Goal: Task Accomplishment & Management: Manage account settings

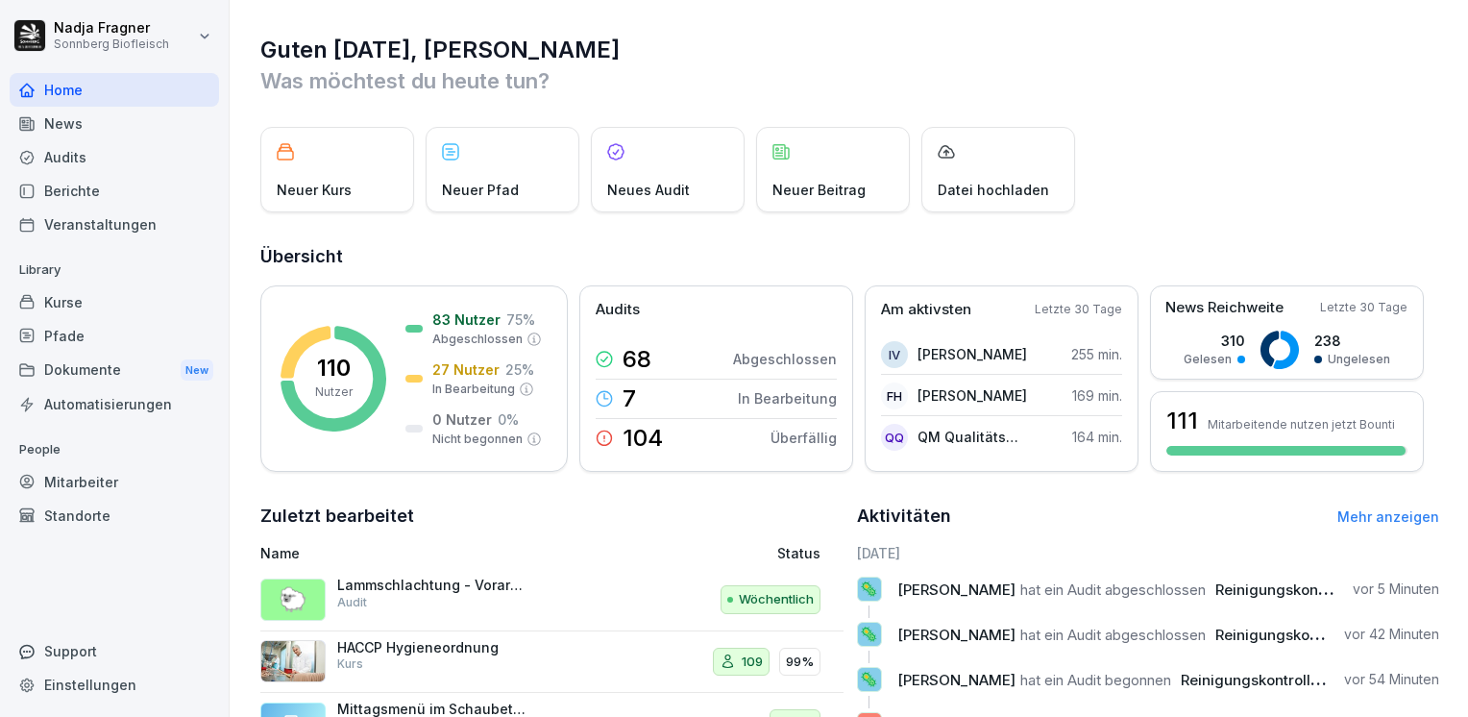
click at [42, 115] on div "News" at bounding box center [115, 124] width 210 height 34
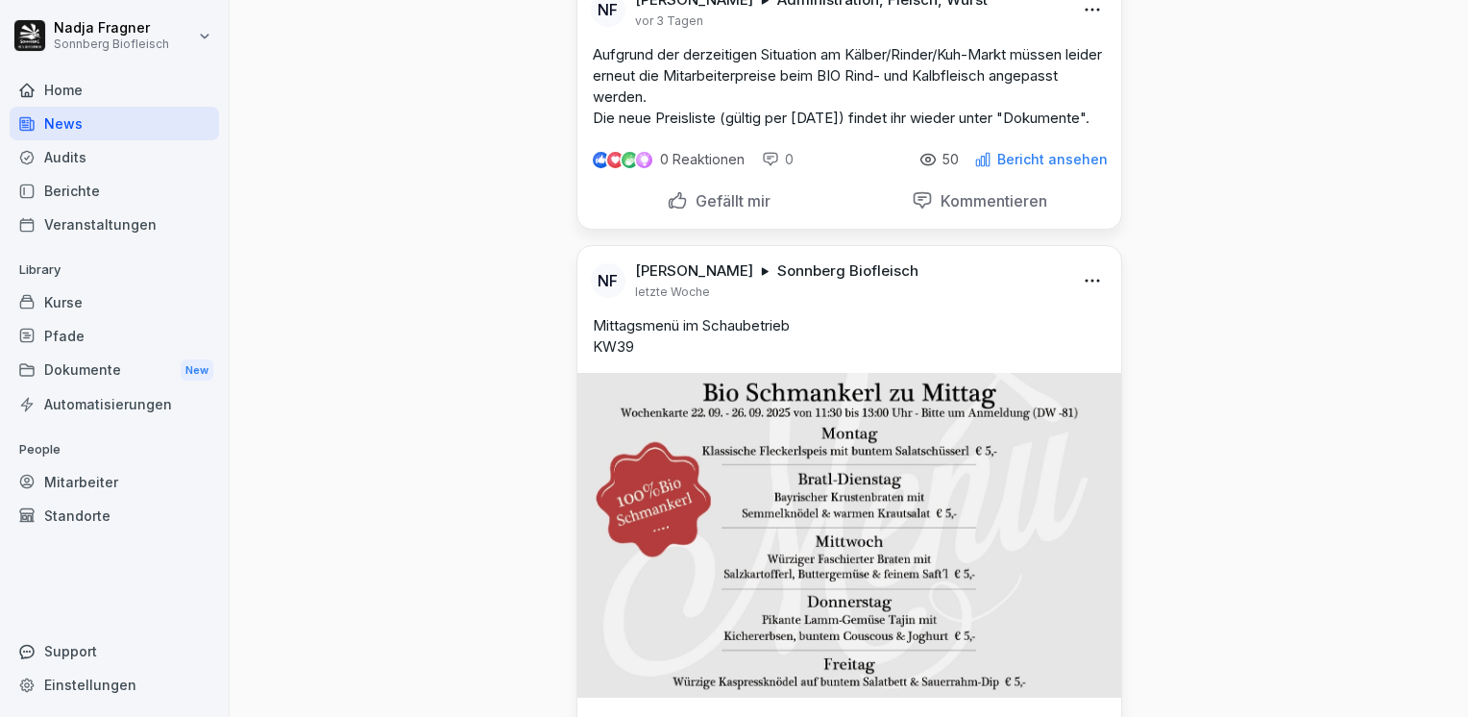
scroll to position [769, 0]
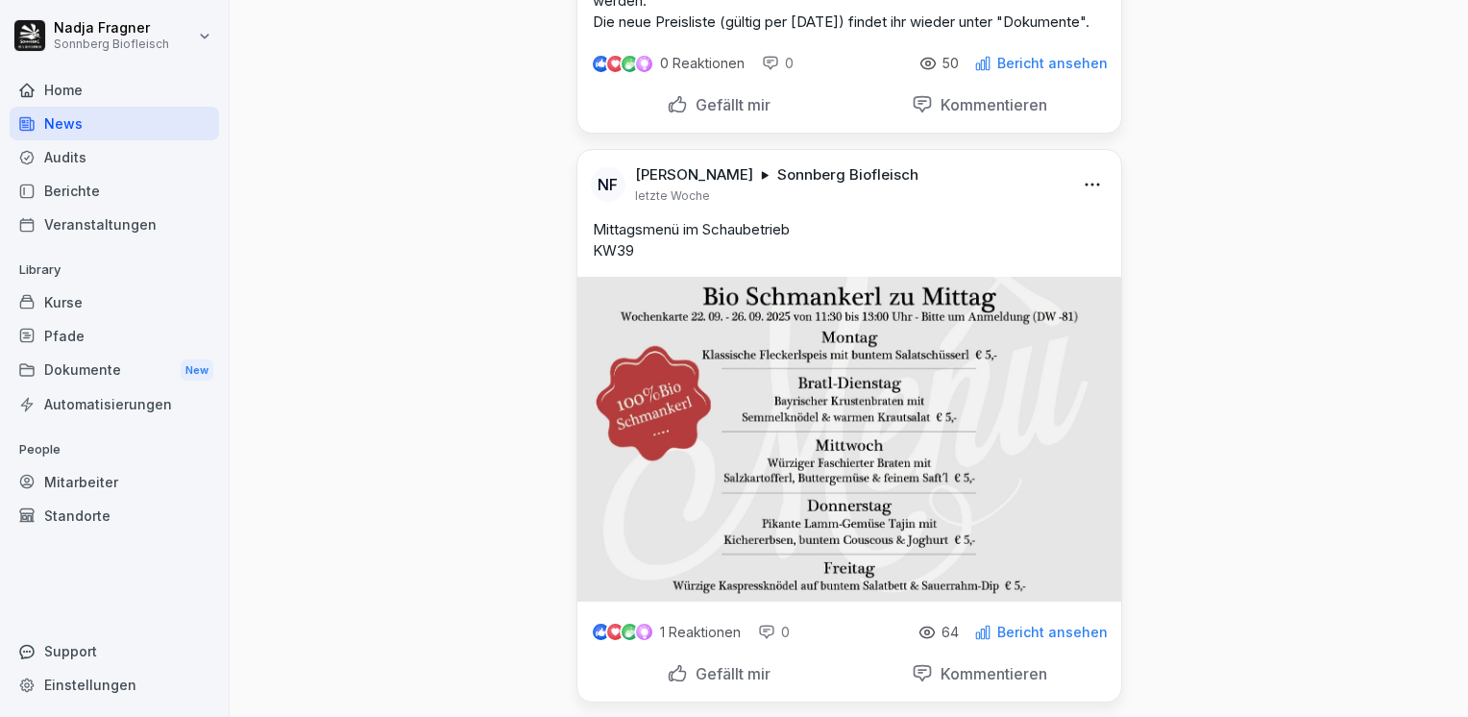
click at [1078, 209] on html "Nadja Fragner Sonnberg Biofleisch Home News Audits Berichte Veranstaltungen Lib…" at bounding box center [734, 358] width 1468 height 717
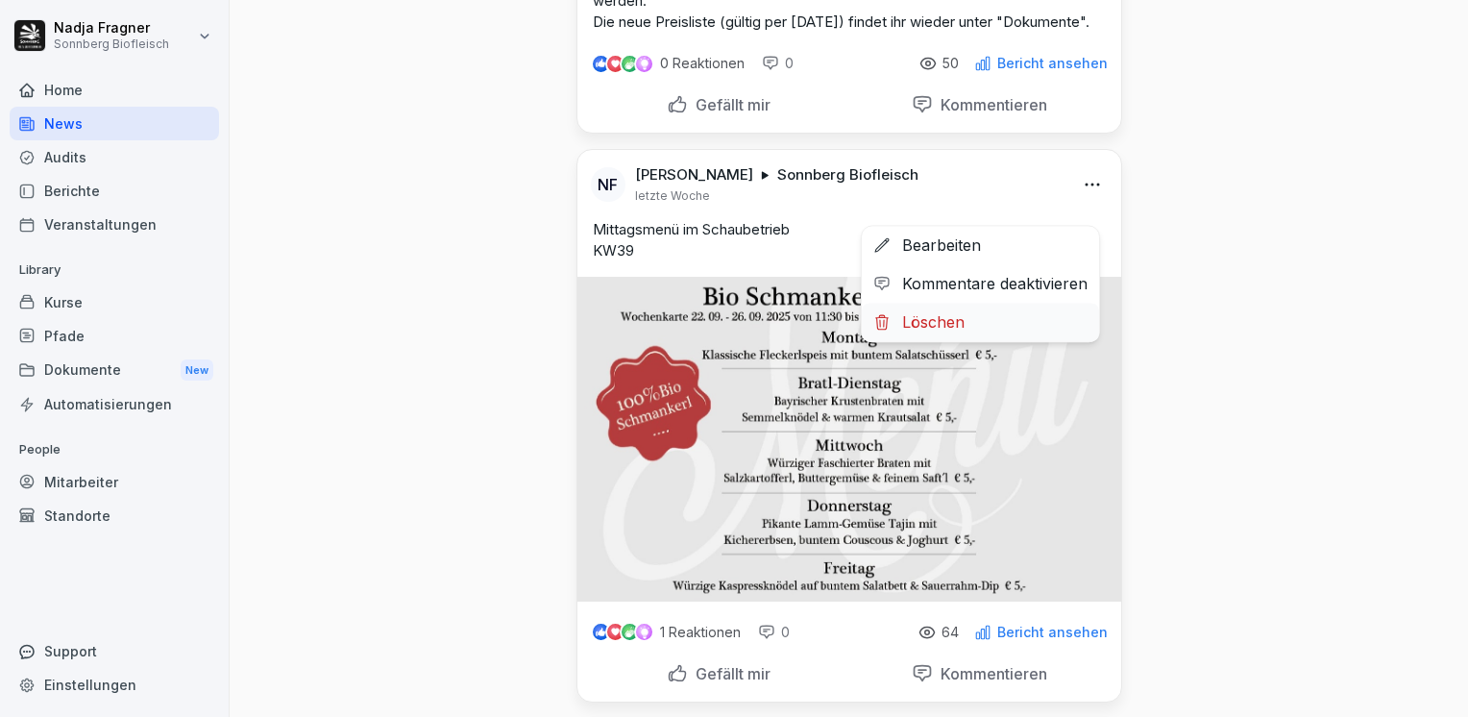
click at [949, 327] on div "Löschen" at bounding box center [980, 322] width 237 height 38
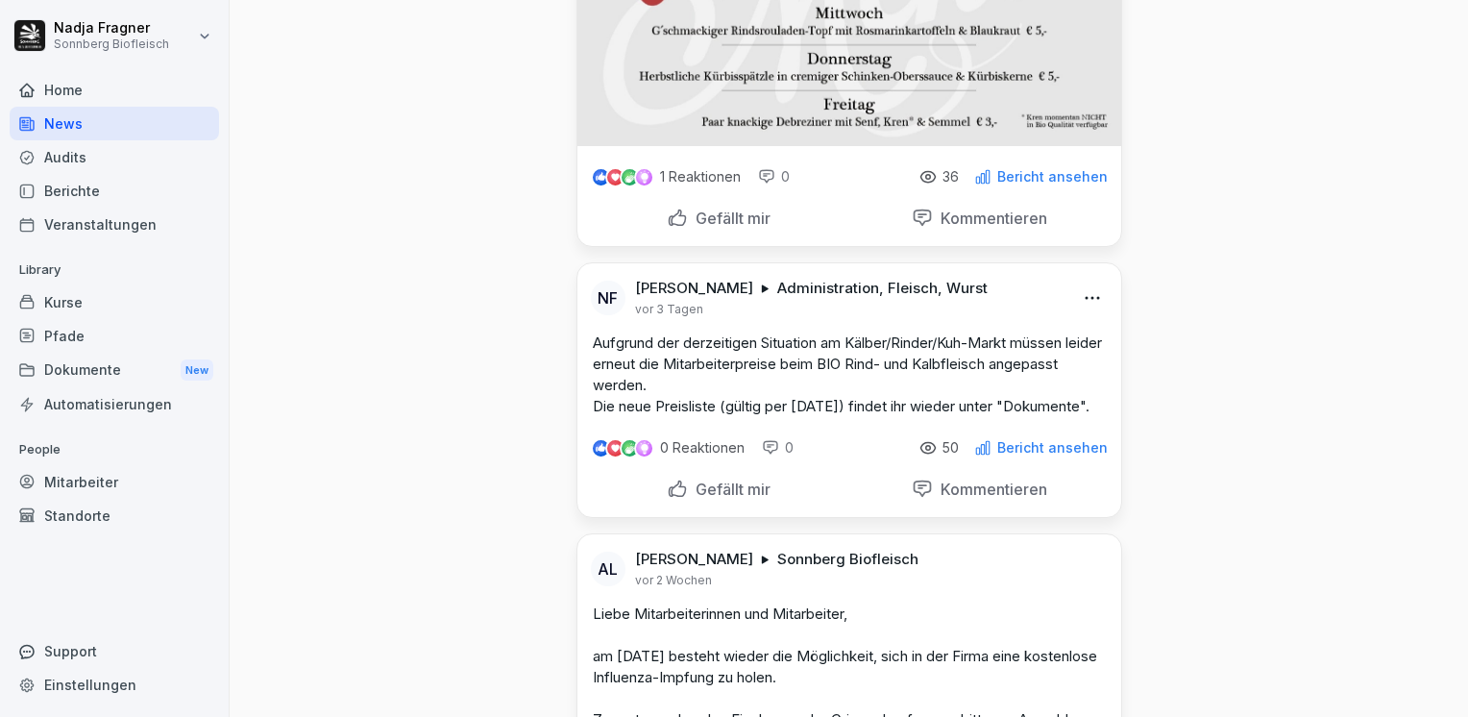
scroll to position [0, 0]
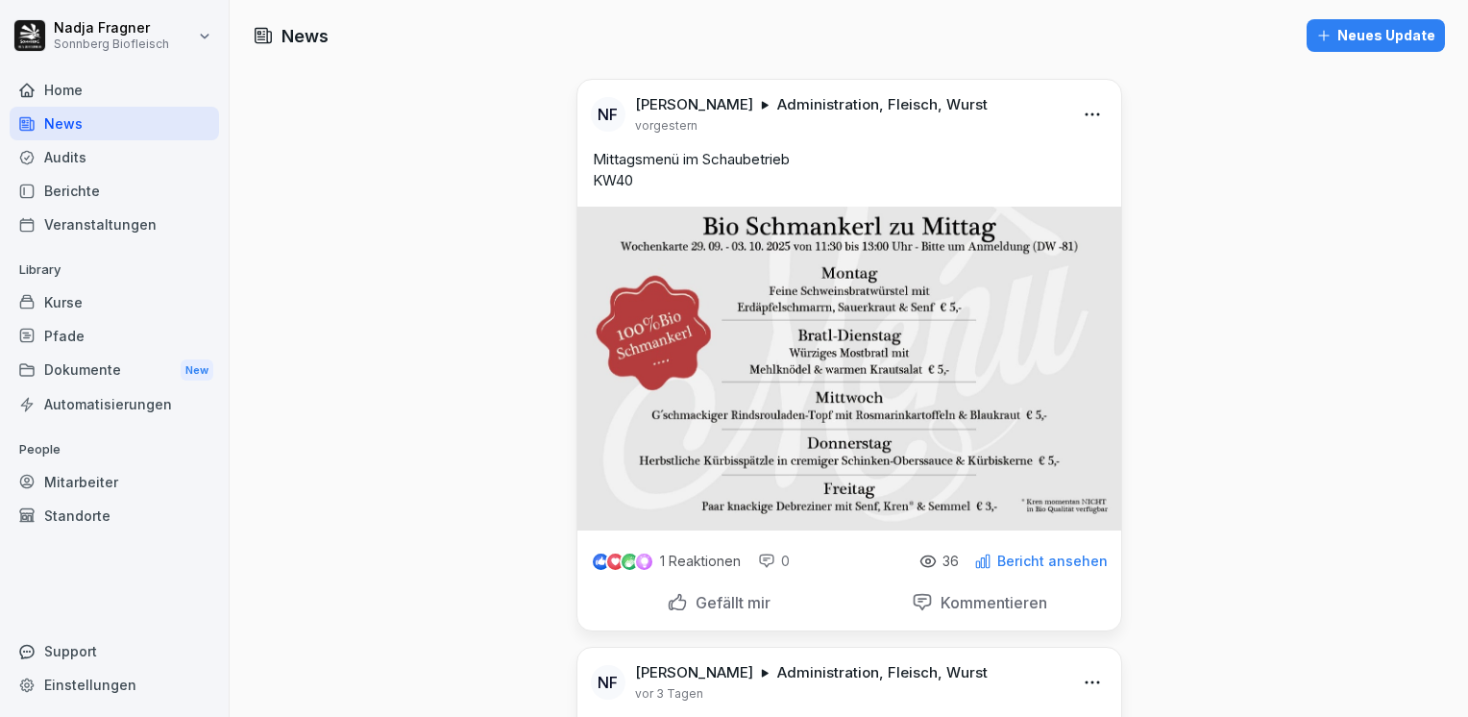
click at [80, 90] on div "Home" at bounding box center [115, 90] width 210 height 34
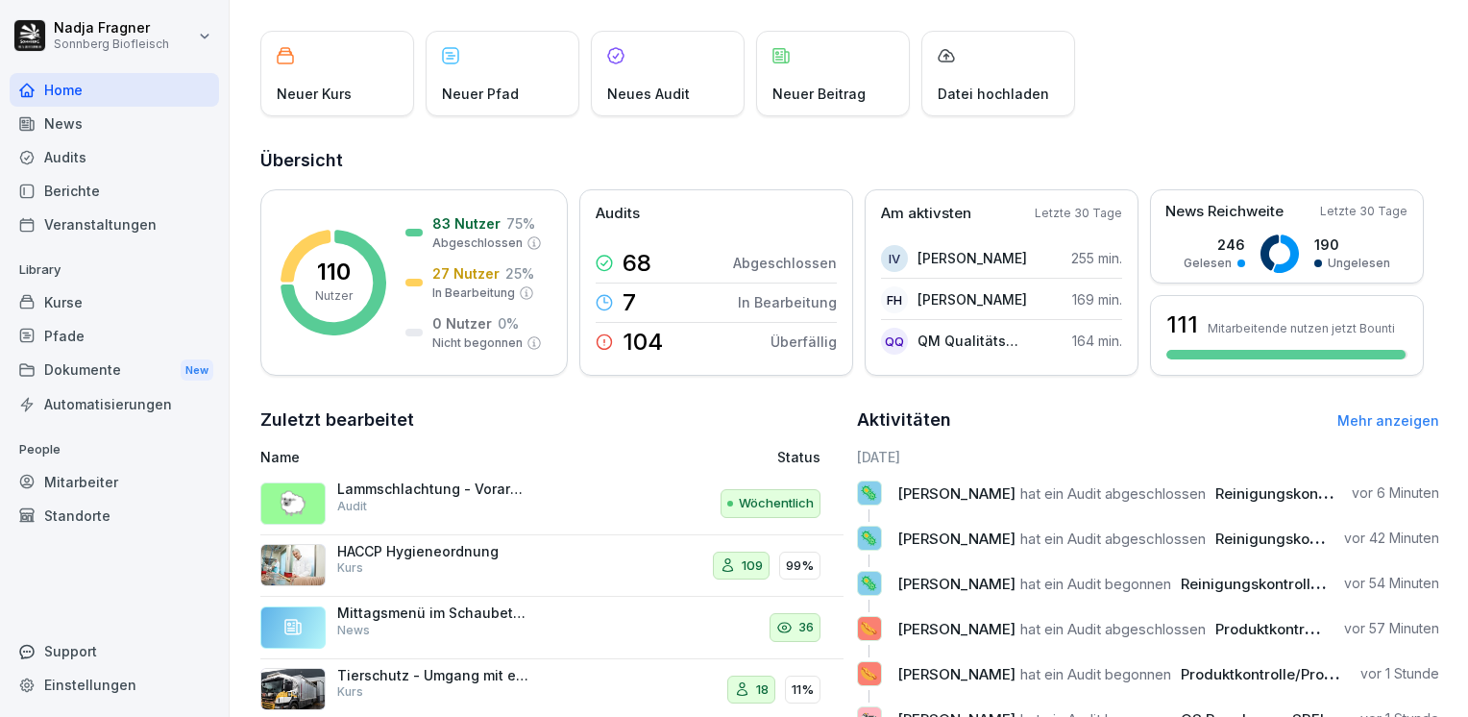
scroll to position [271, 0]
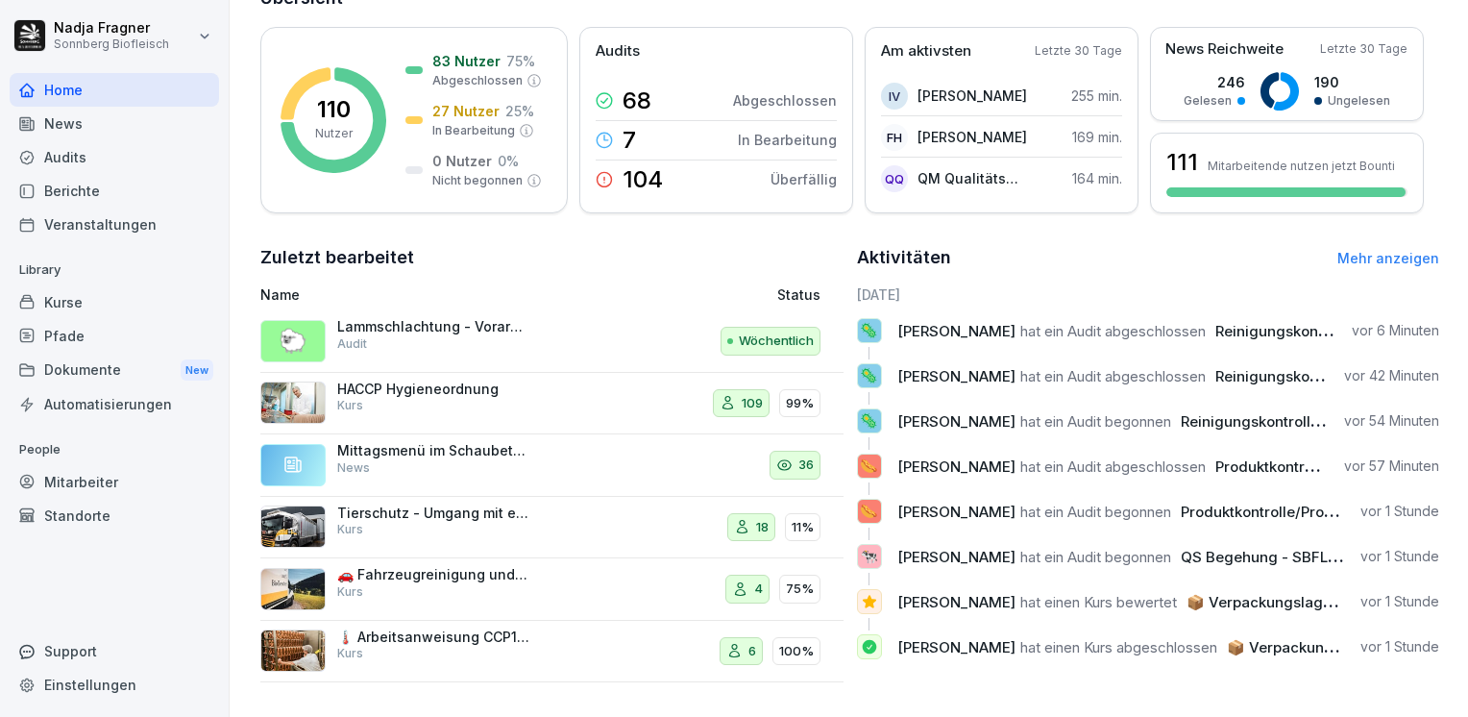
click at [81, 306] on div "Kurse" at bounding box center [115, 302] width 210 height 34
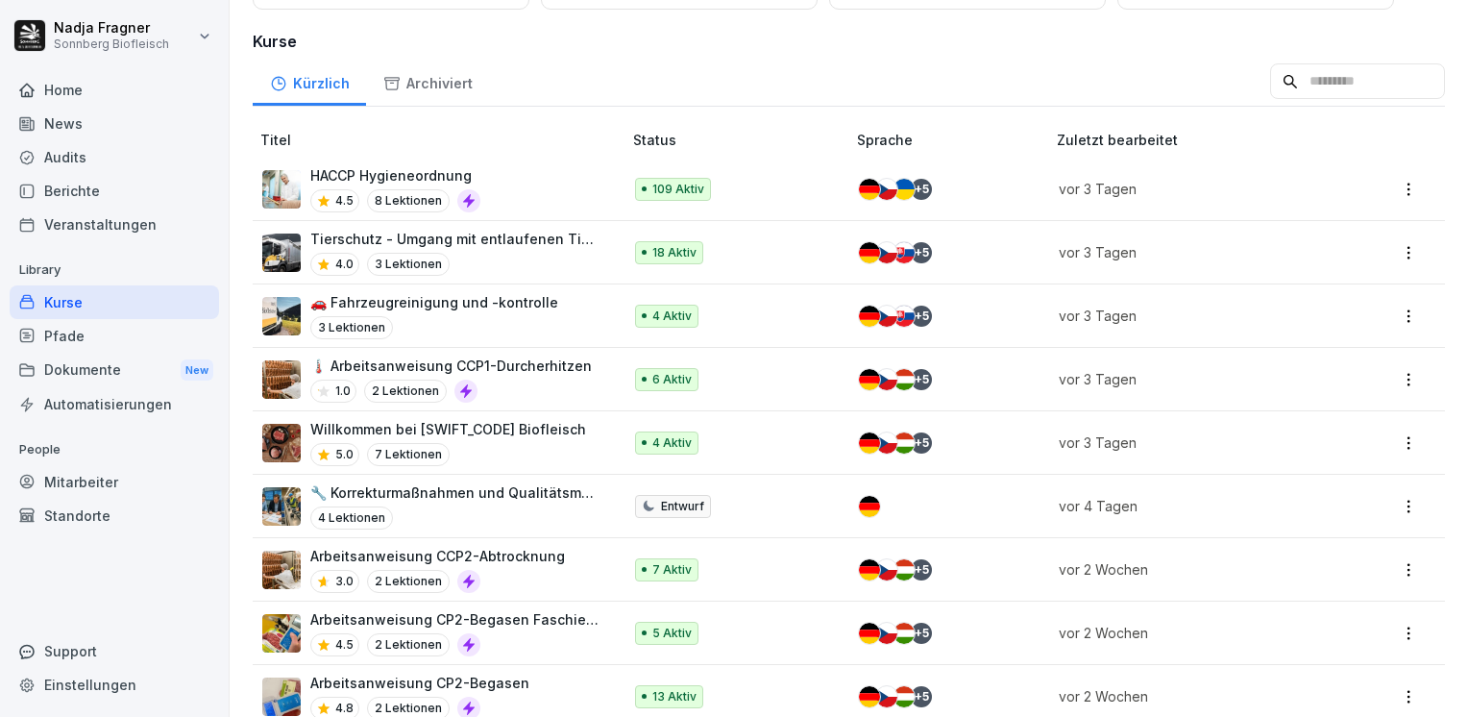
scroll to position [384, 0]
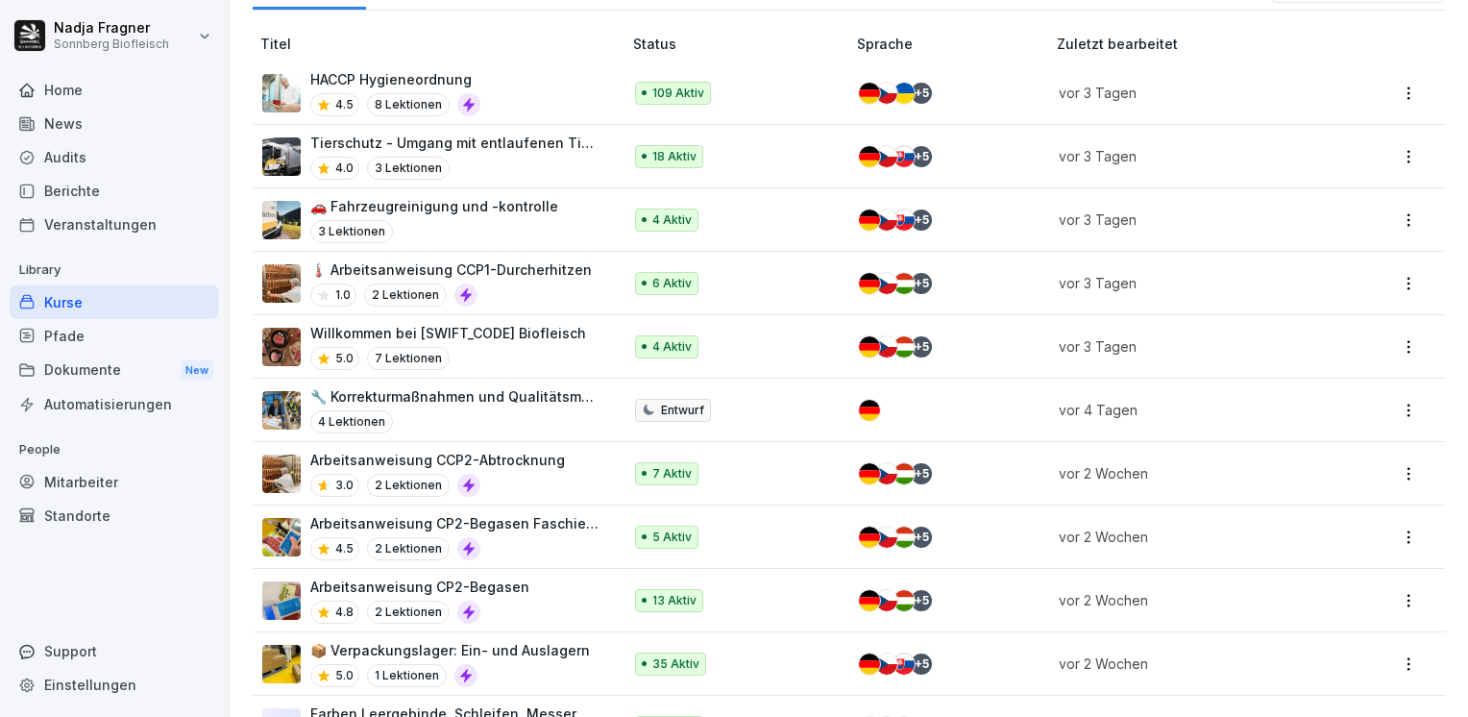
click at [518, 653] on p "📦 Verpackungslager: Ein- und Auslagern" at bounding box center [450, 650] width 280 height 20
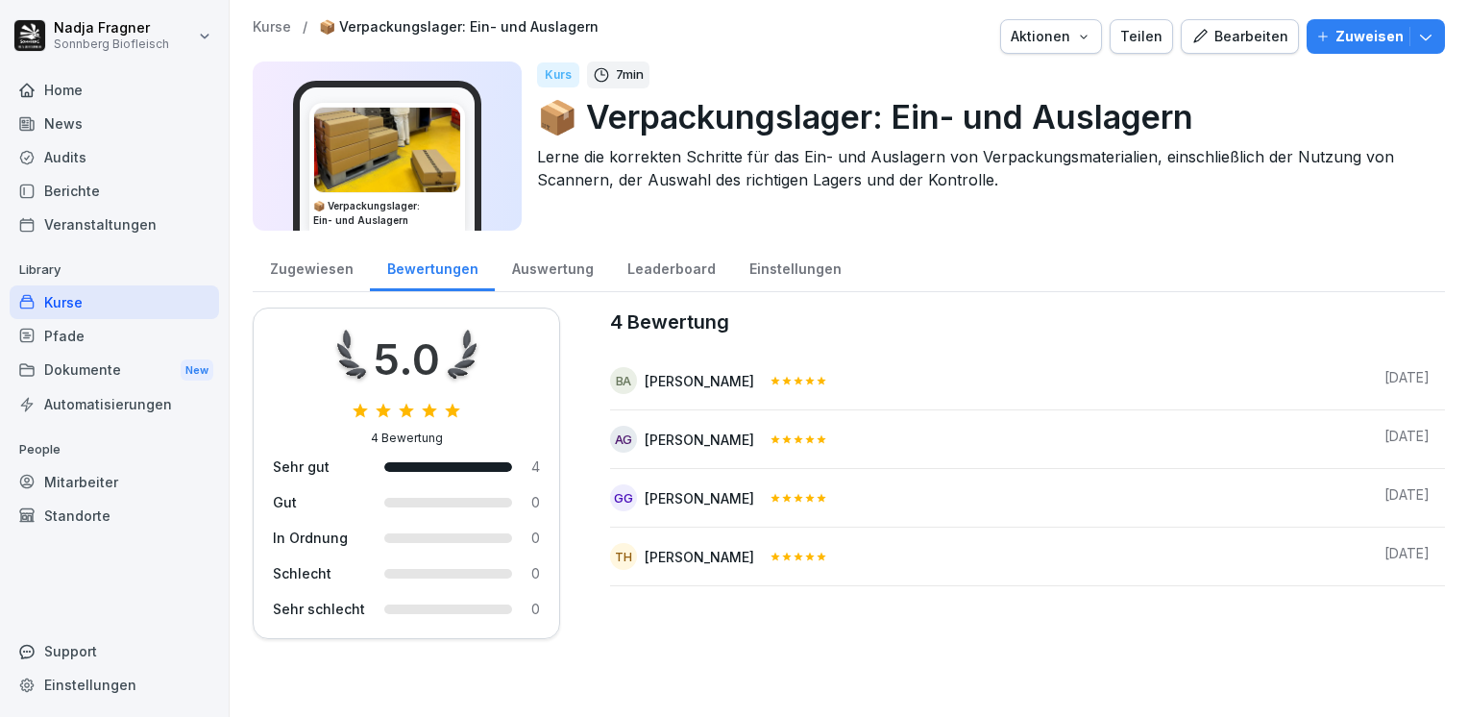
click at [77, 304] on div "Kurse" at bounding box center [115, 302] width 210 height 34
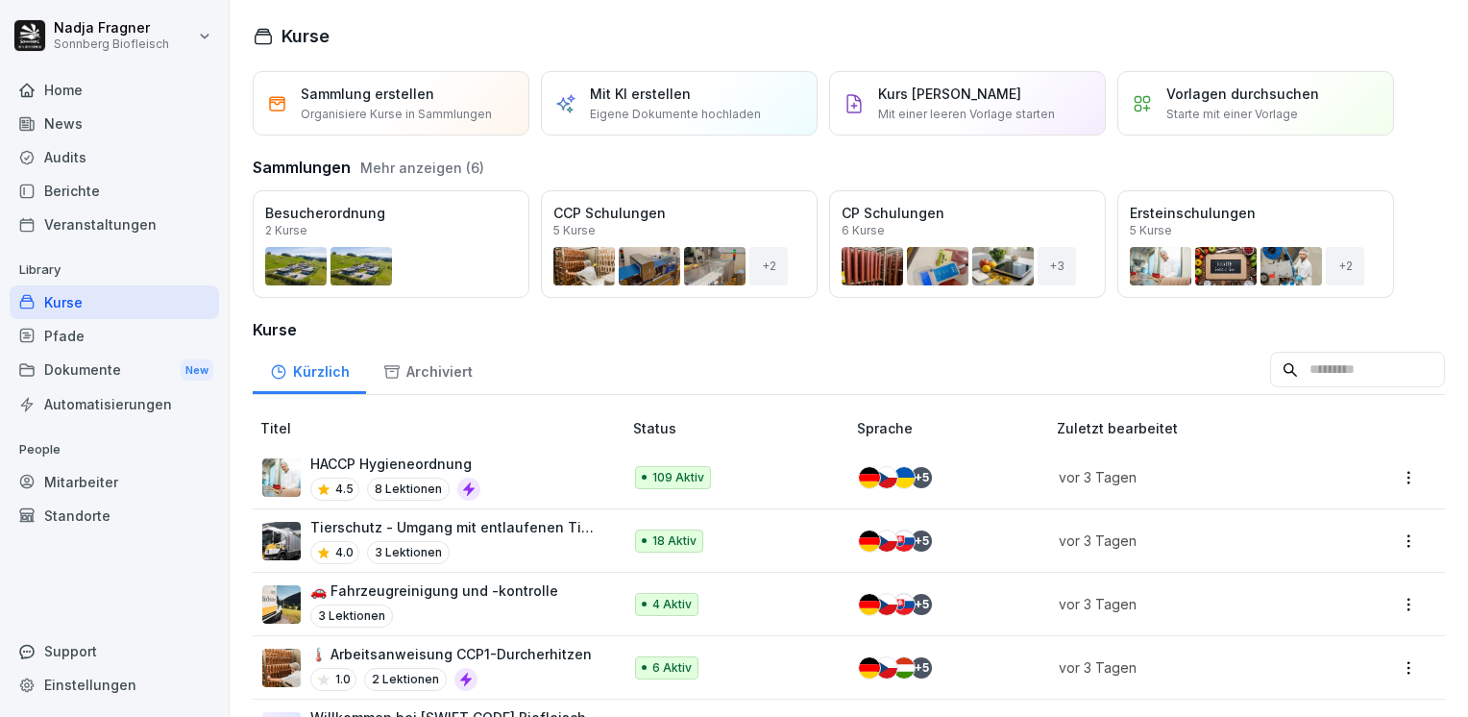
click at [494, 521] on p "Tierschutz - Umgang mit entlaufenen Tieren" at bounding box center [456, 527] width 292 height 20
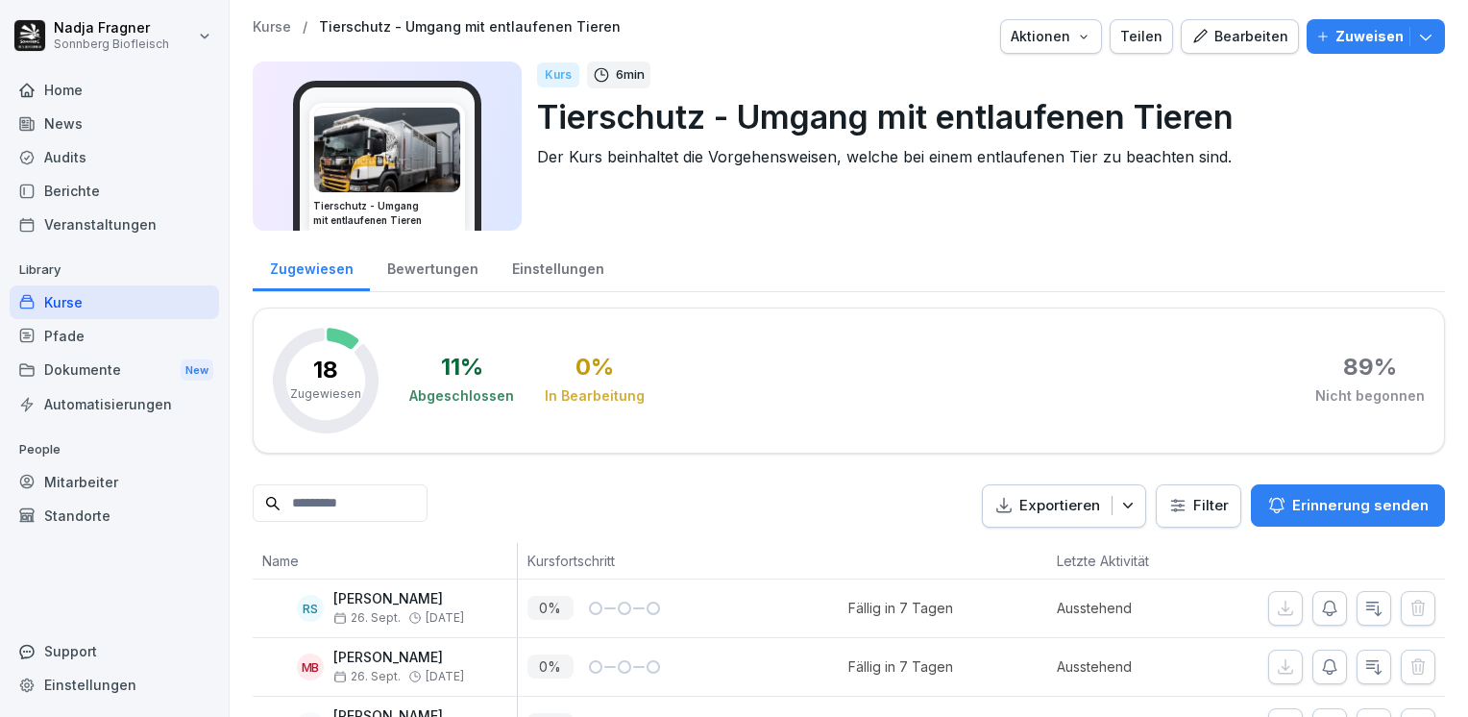
click at [455, 266] on div "Bewertungen" at bounding box center [432, 266] width 125 height 49
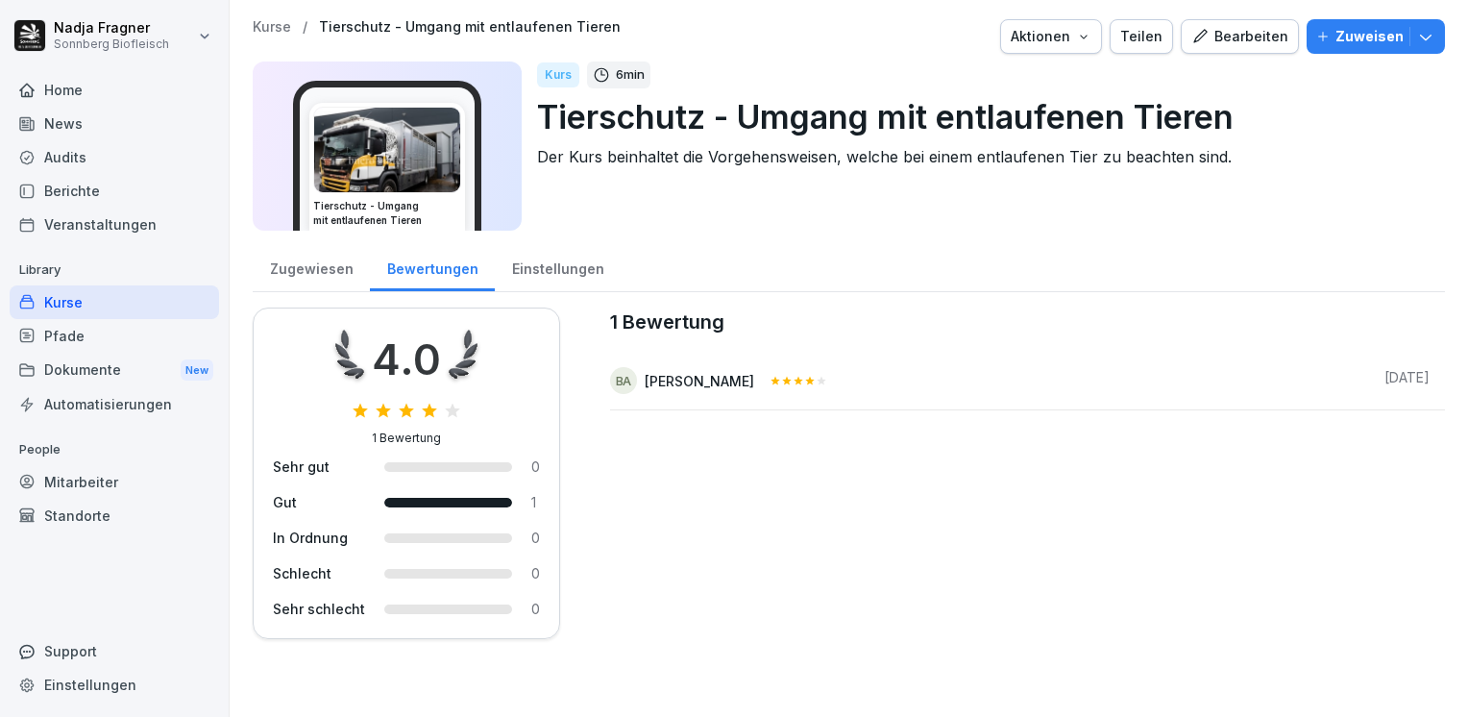
click at [308, 266] on div "Zugewiesen" at bounding box center [311, 266] width 117 height 49
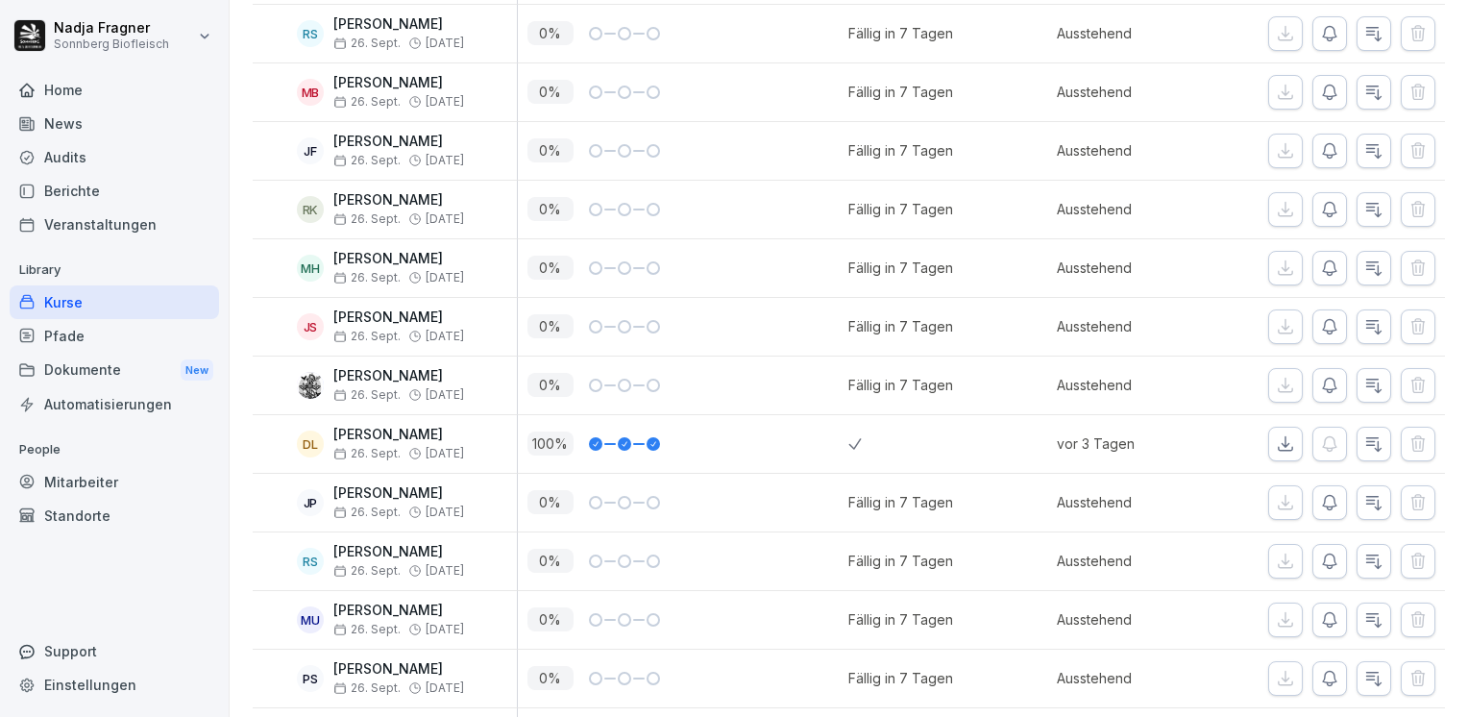
scroll to position [190, 0]
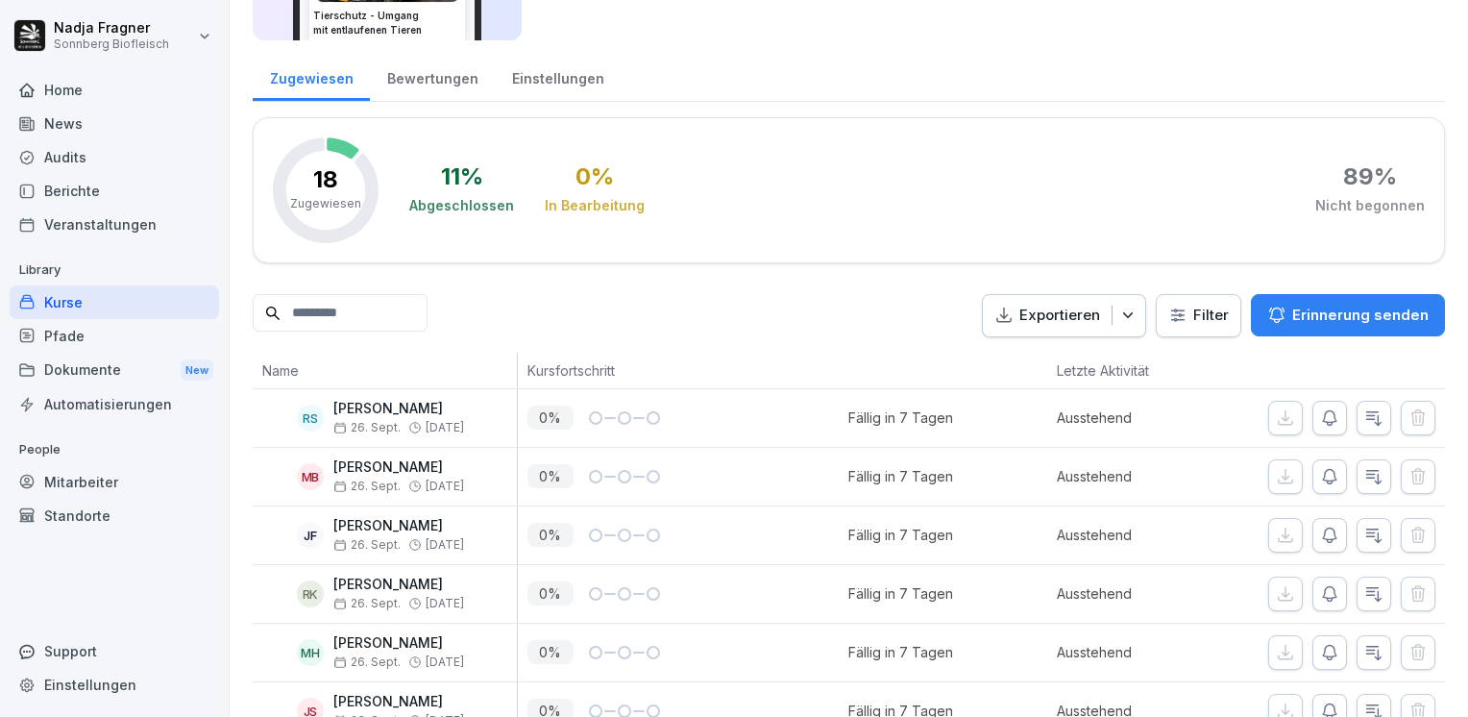
click at [71, 92] on div "Home" at bounding box center [115, 90] width 210 height 34
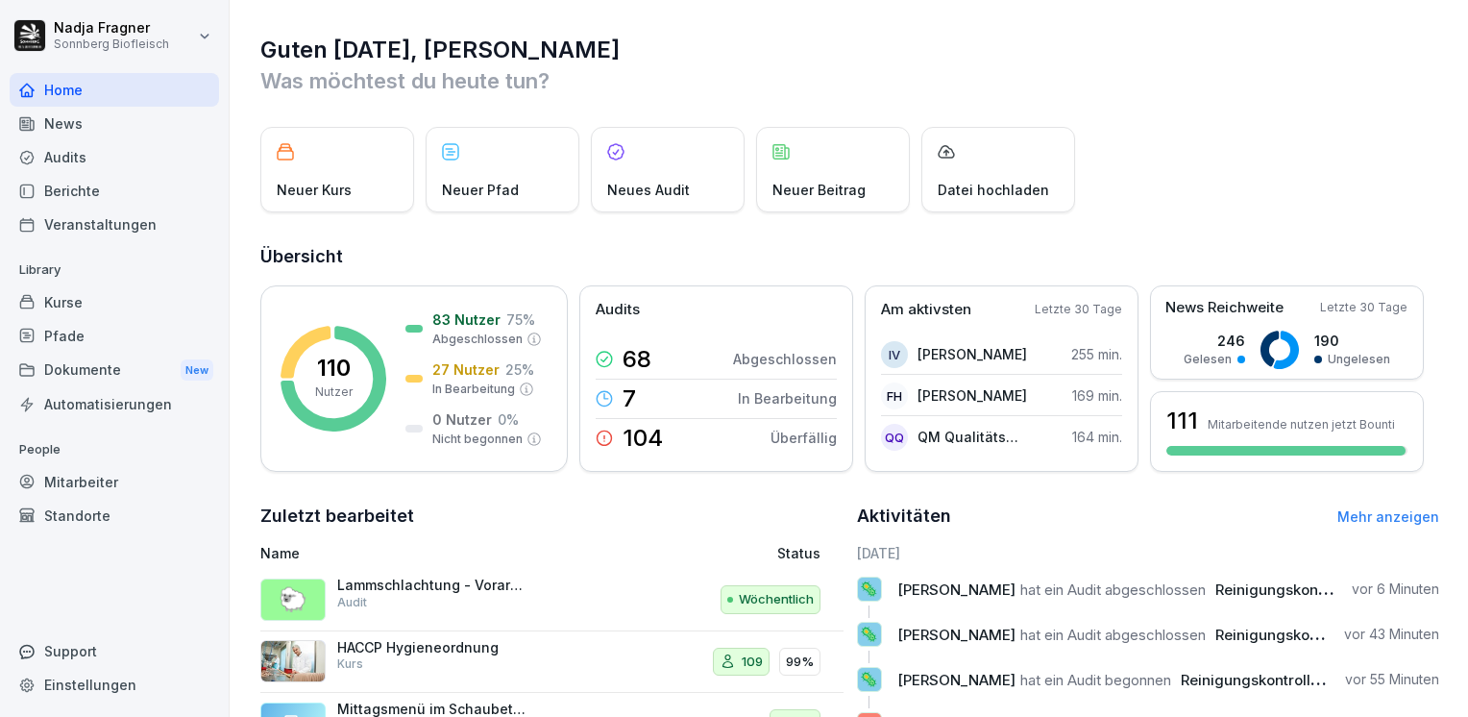
click at [92, 377] on div "Dokumente New" at bounding box center [115, 371] width 210 height 36
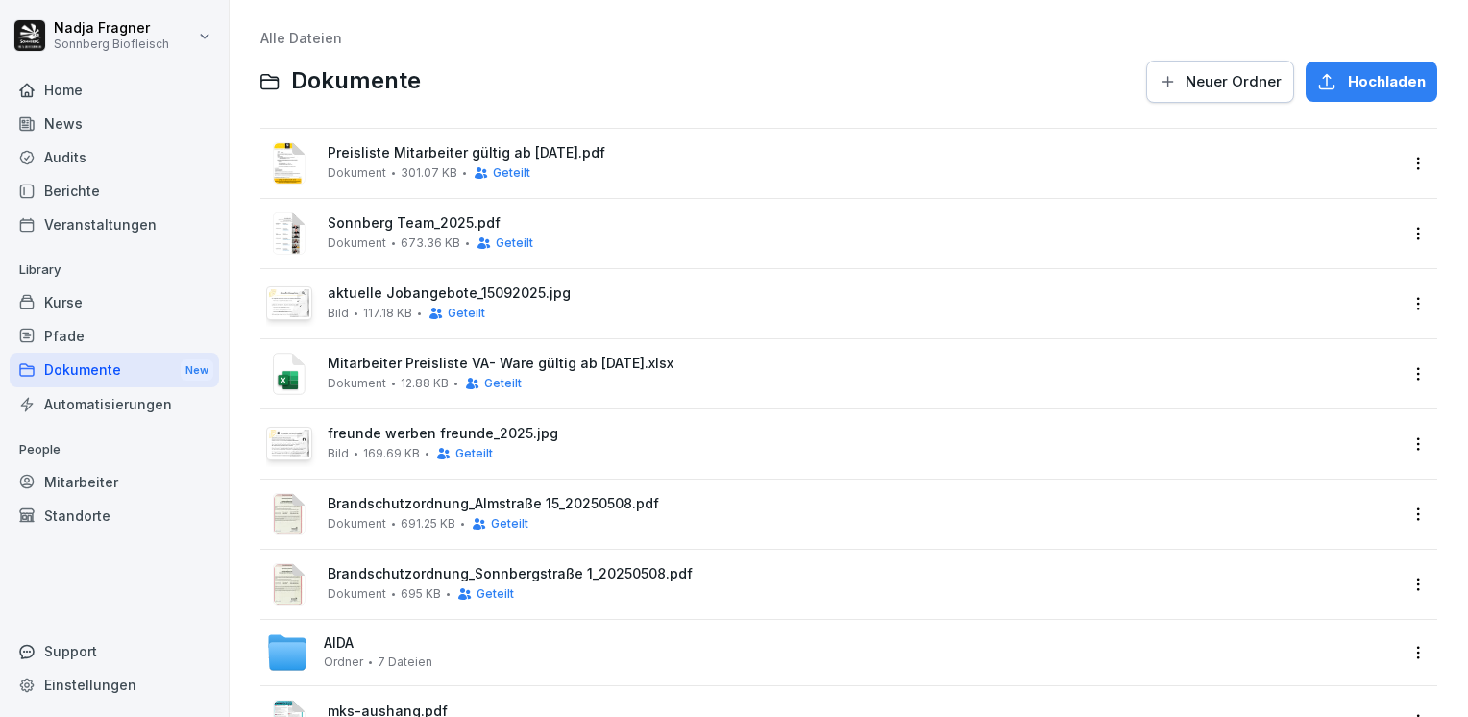
click at [1369, 86] on span "Hochladen" at bounding box center [1387, 81] width 78 height 21
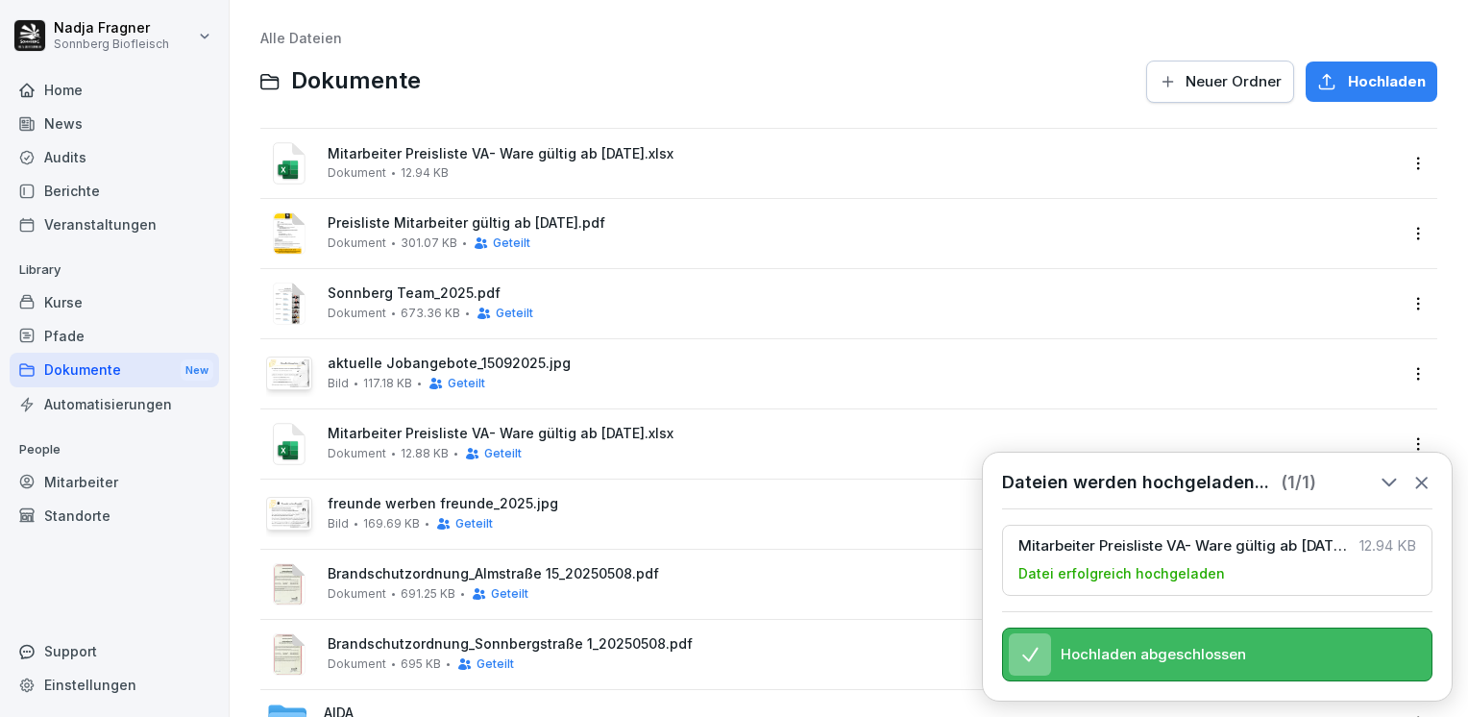
click at [652, 444] on div "Mitarbeiter Preisliste VA- Ware gültig ab [DATE].xlsx Dokument 12.88 KB Geteilt" at bounding box center [863, 444] width 1070 height 36
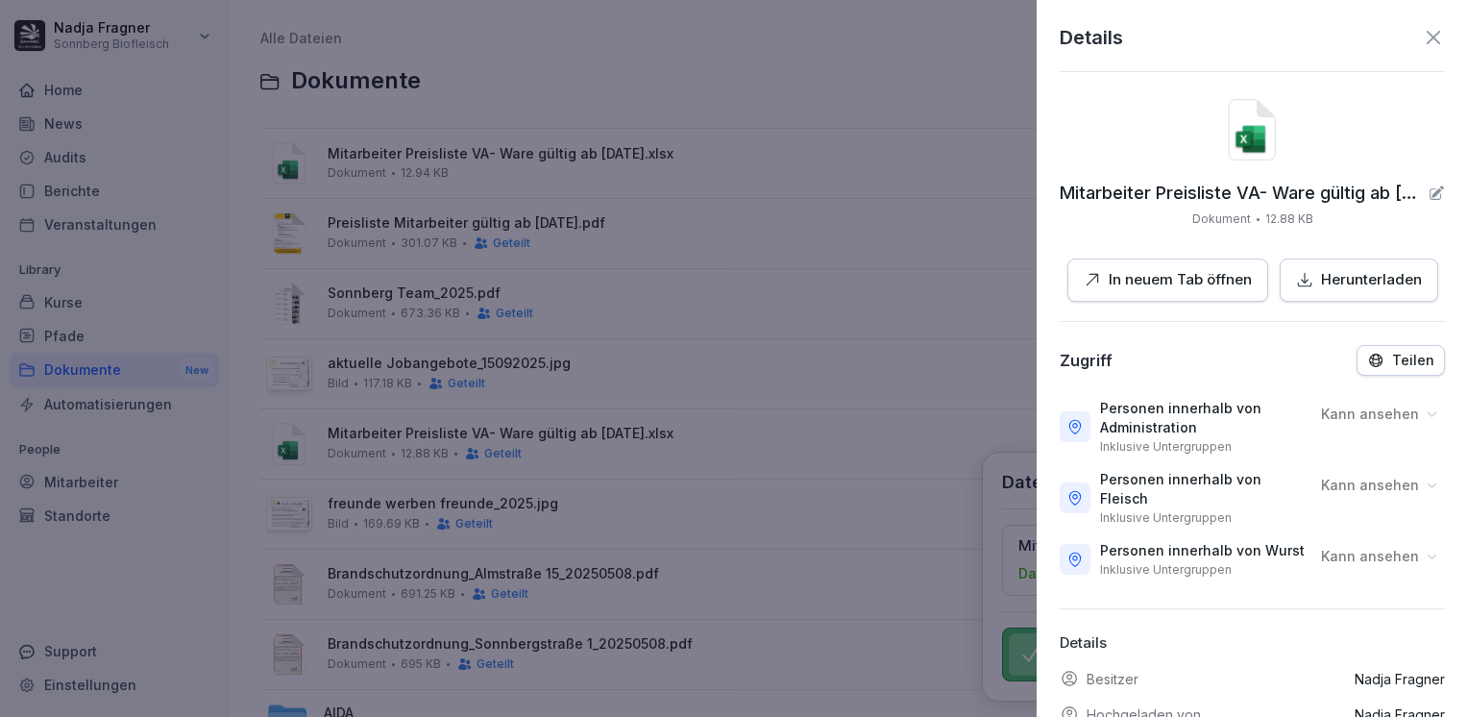
scroll to position [144, 0]
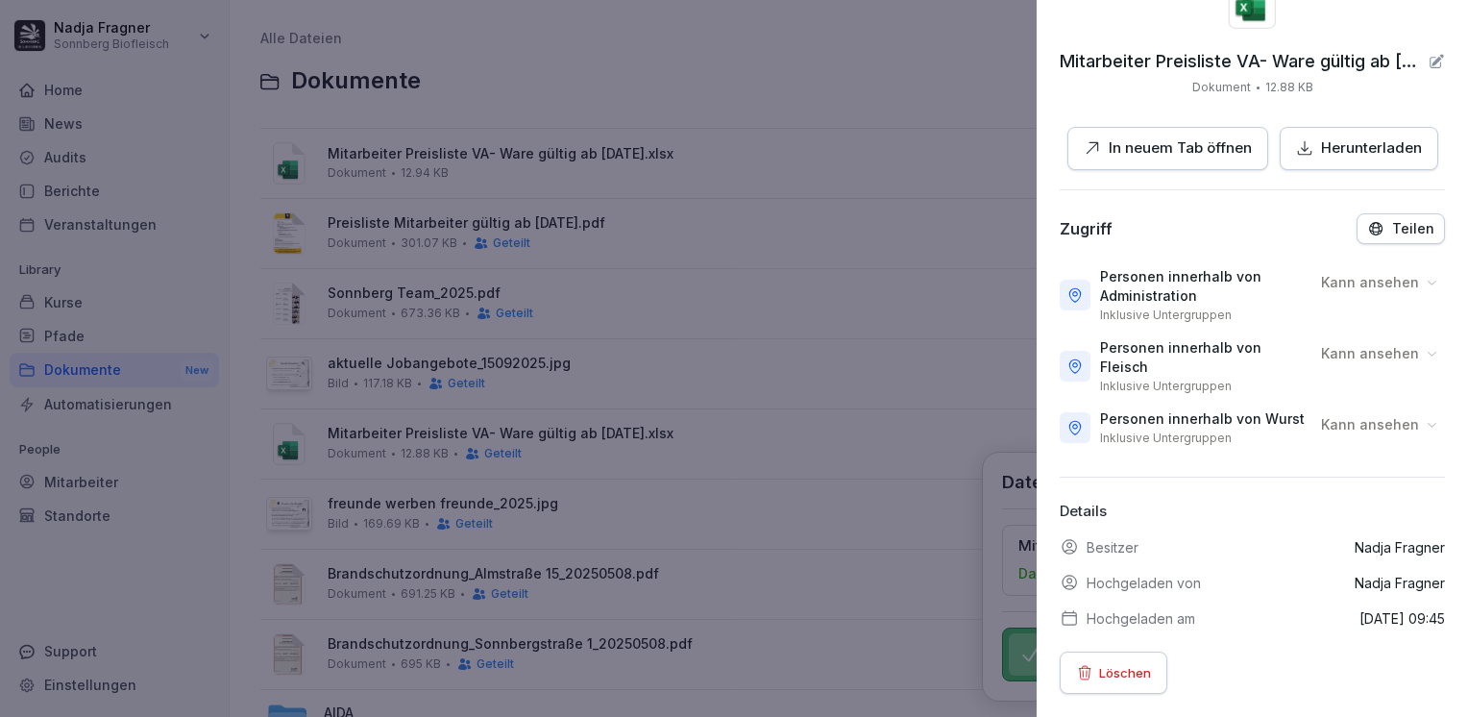
click at [1126, 662] on p "Löschen" at bounding box center [1125, 672] width 52 height 21
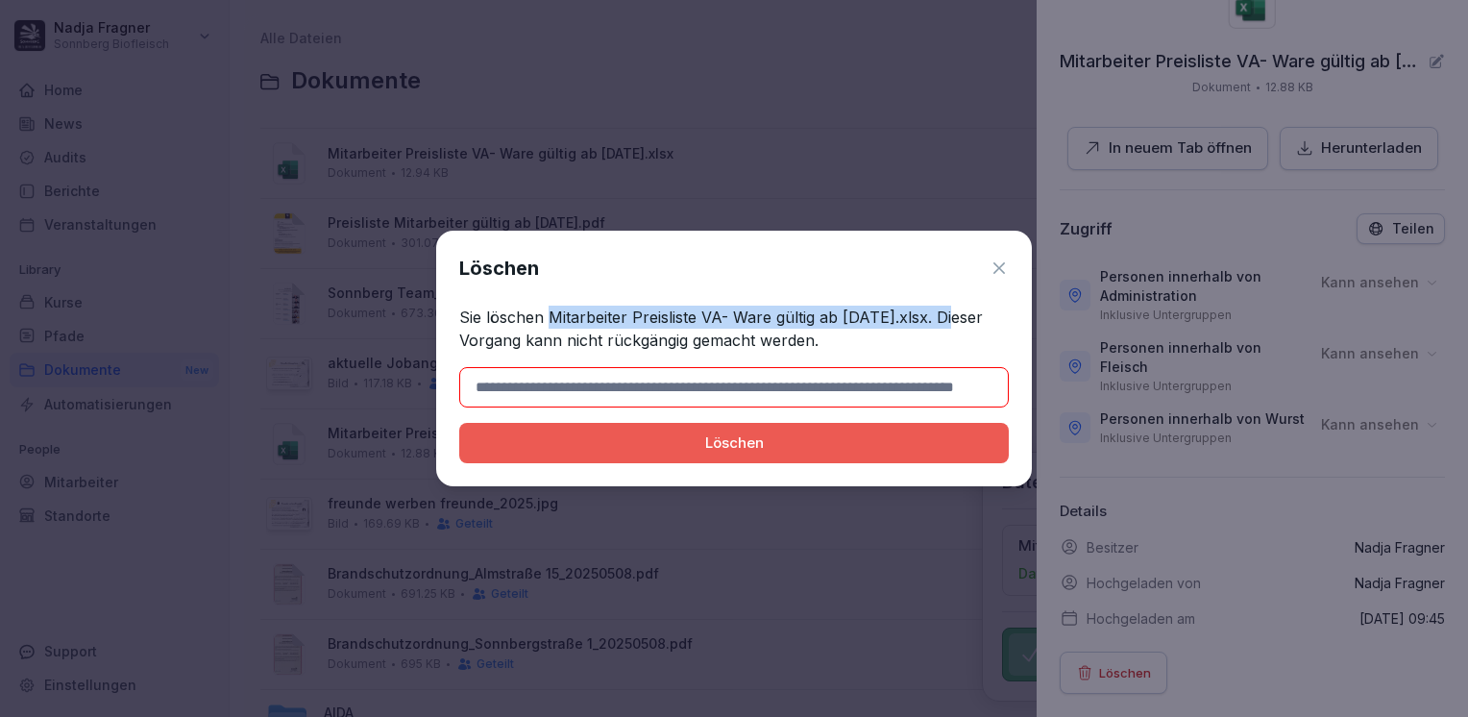
drag, startPoint x: 550, startPoint y: 309, endPoint x: 949, endPoint y: 317, distance: 399.9
click at [949, 317] on p "Sie löschen Mitarbeiter Preisliste VA- Ware gültig ab [DATE].xlsx. Dieser Vorga…" at bounding box center [734, 329] width 550 height 46
copy p "Mitarbeiter Preisliste VA- Ware gültig ab [DATE].xlsx"
click at [700, 395] on input at bounding box center [734, 387] width 550 height 40
paste input "**********"
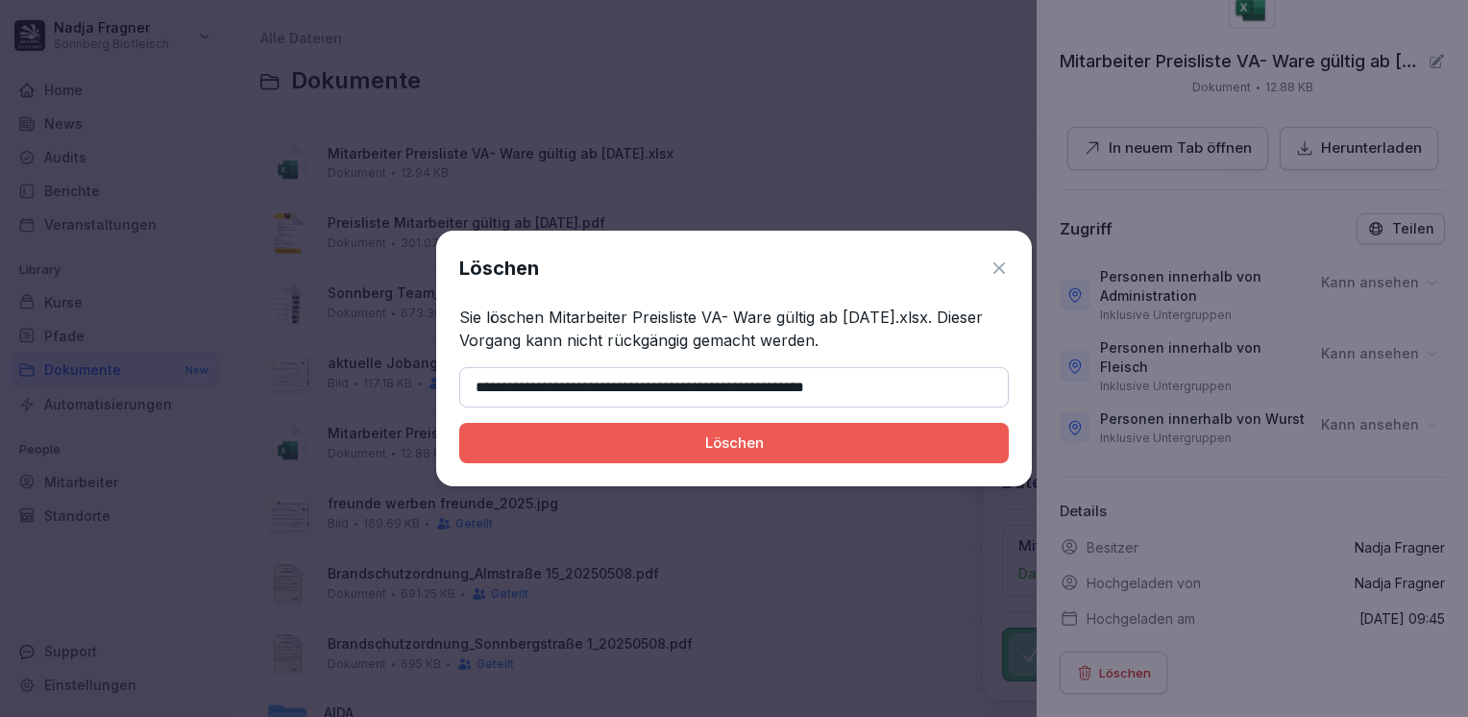
type input "**********"
click at [715, 437] on div "Löschen" at bounding box center [734, 442] width 519 height 21
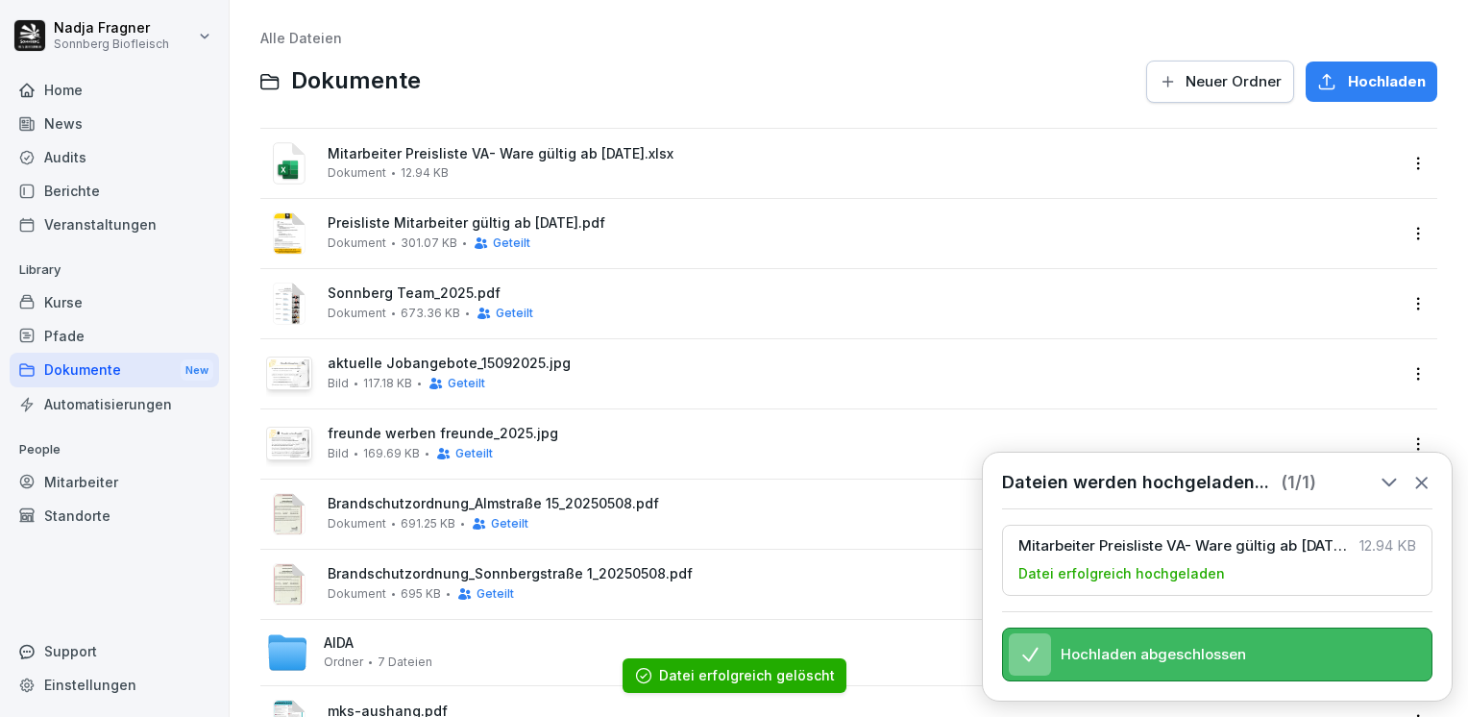
click at [562, 161] on span "Mitarbeiter Preisliste VA- Ware gültig ab [DATE].xlsx" at bounding box center [863, 154] width 1070 height 16
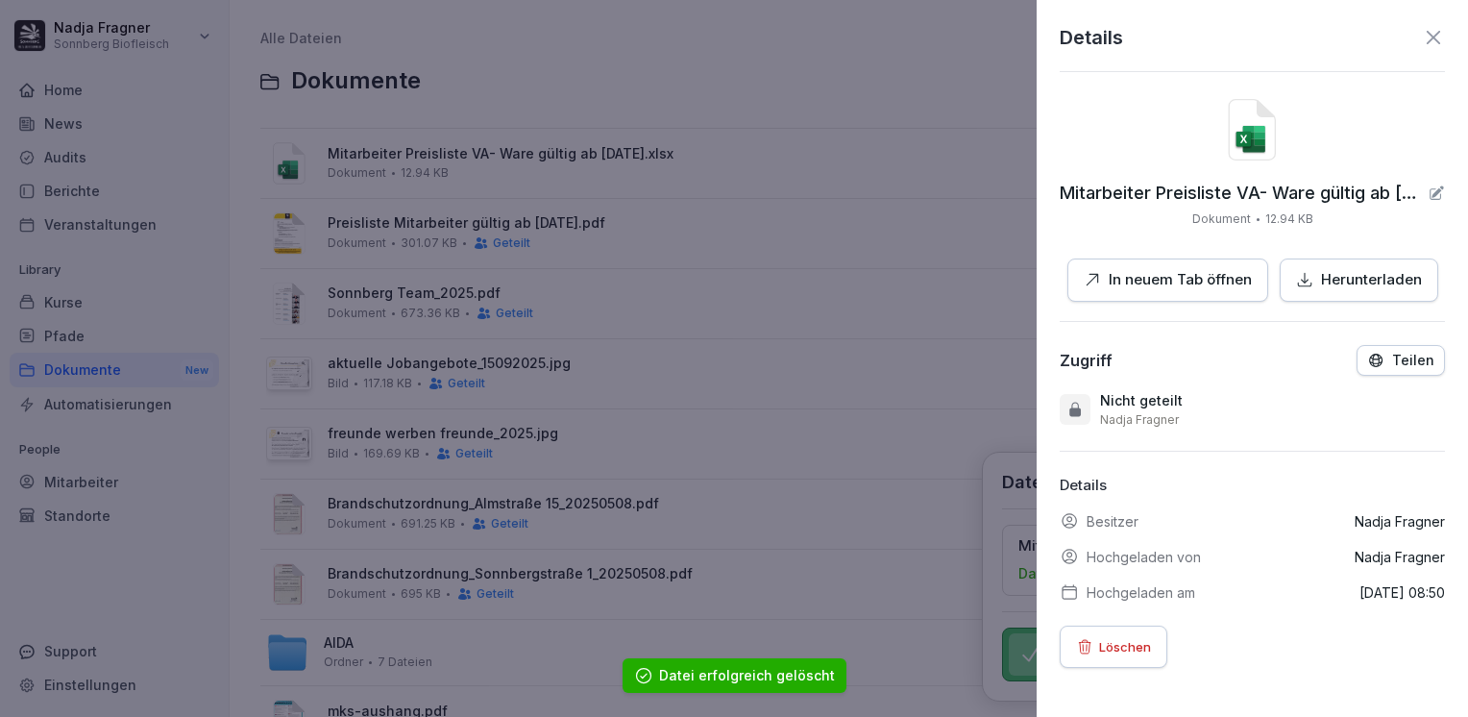
click at [1410, 363] on p "Teilen" at bounding box center [1414, 360] width 42 height 15
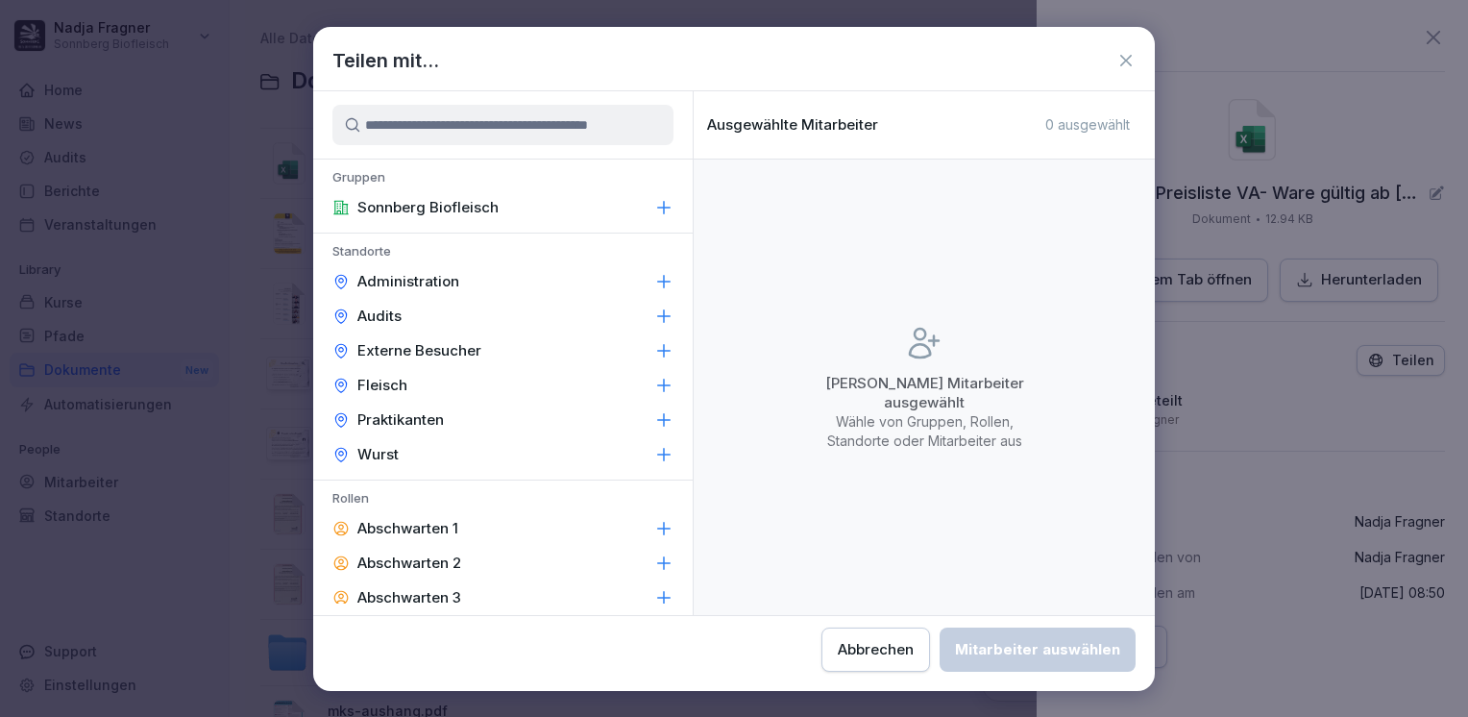
click at [473, 282] on div "Administration" at bounding box center [503, 281] width 380 height 35
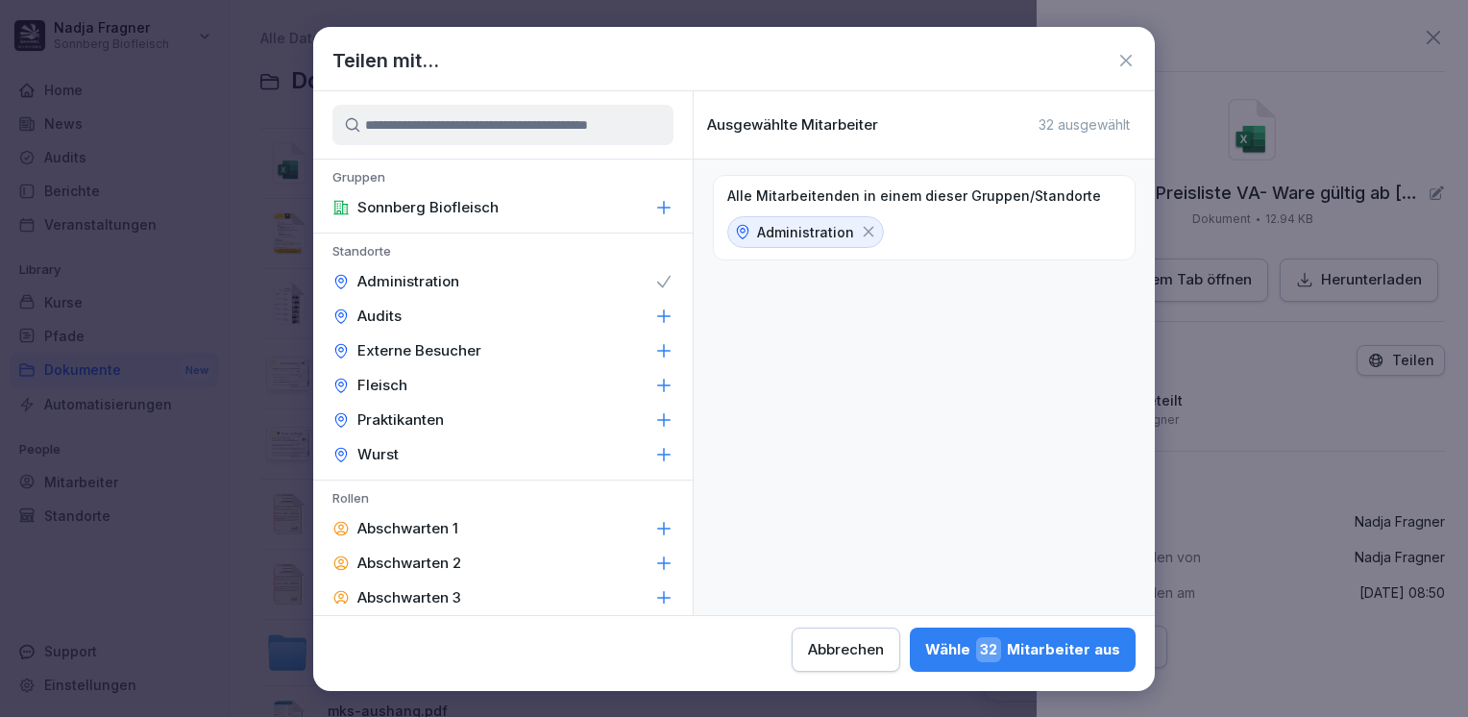
click at [426, 390] on div "Fleisch" at bounding box center [503, 385] width 380 height 35
click at [421, 452] on div "Wurst" at bounding box center [503, 454] width 380 height 35
click at [999, 653] on span "108" at bounding box center [985, 649] width 33 height 25
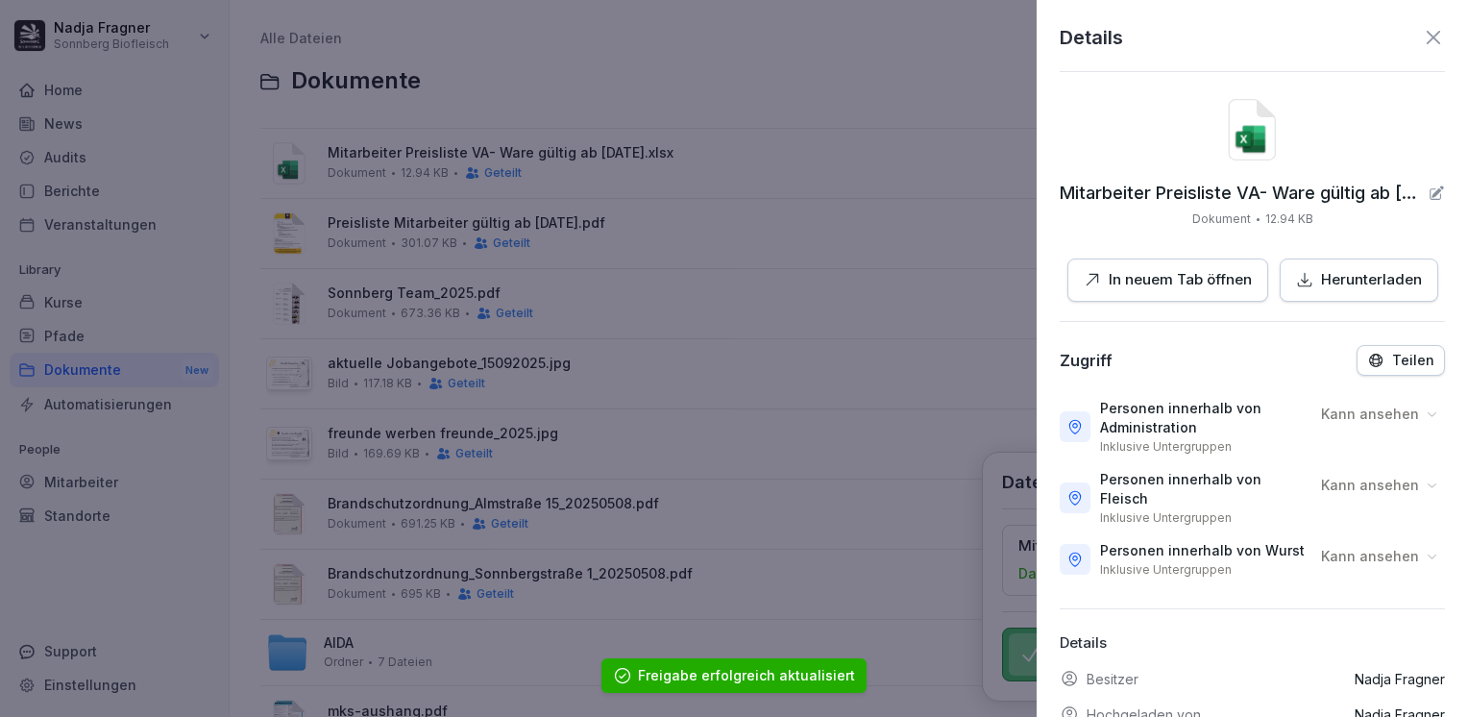
click at [1422, 44] on icon at bounding box center [1433, 37] width 23 height 23
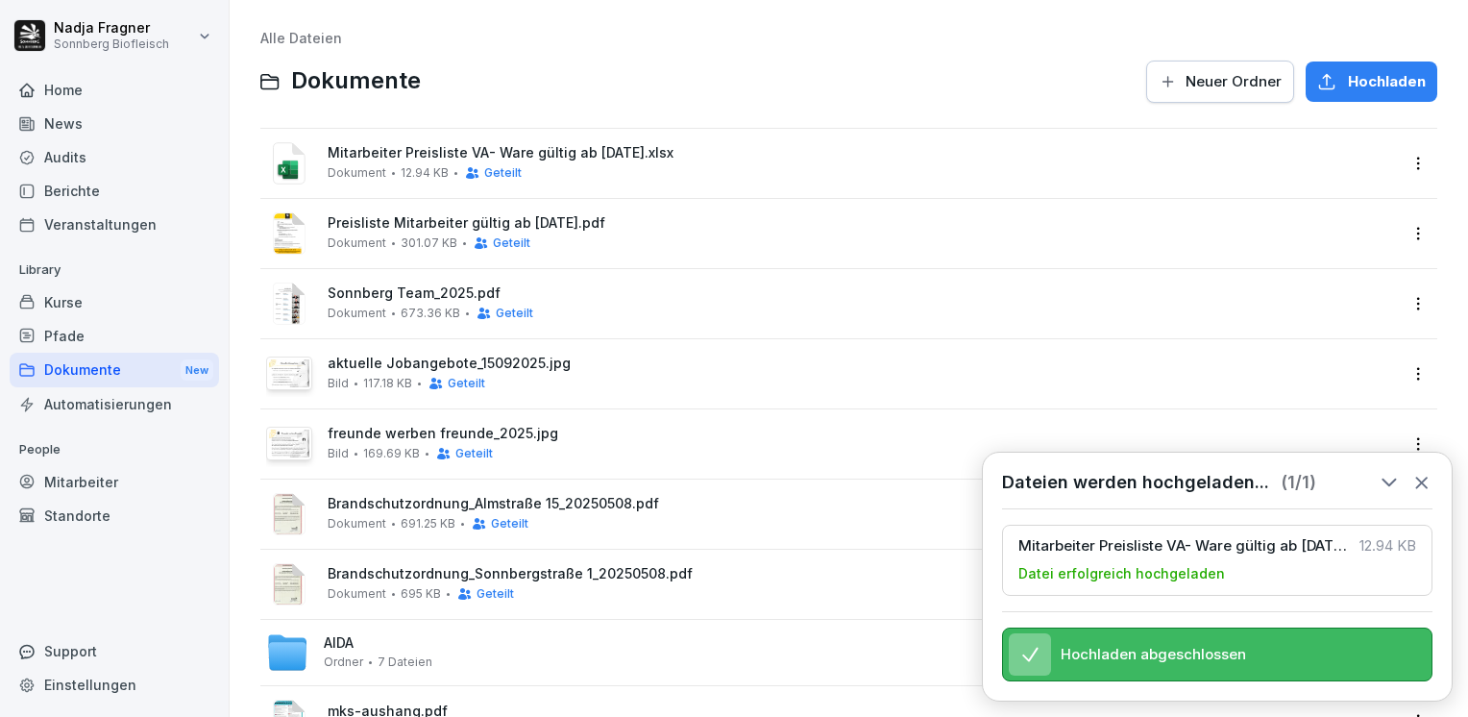
scroll to position [154, 0]
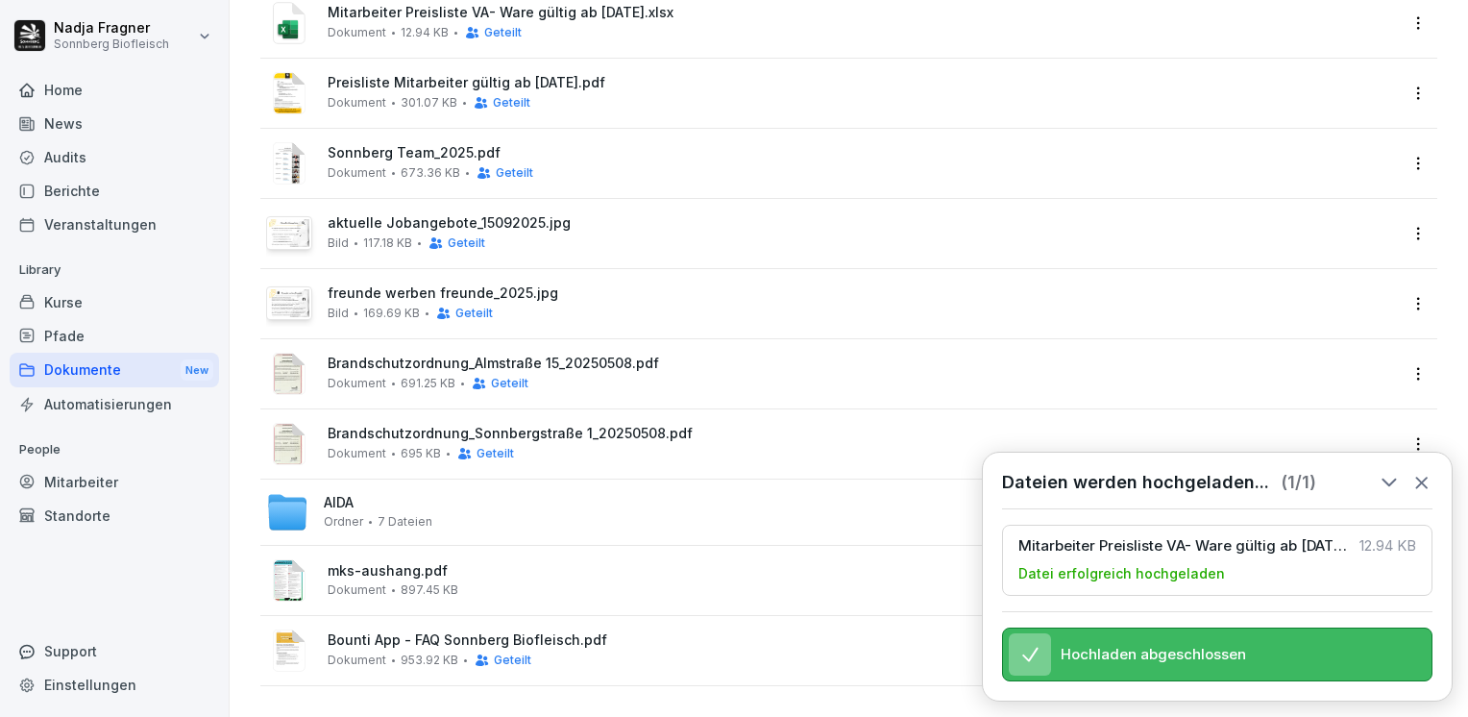
click at [1430, 472] on icon at bounding box center [1422, 482] width 21 height 21
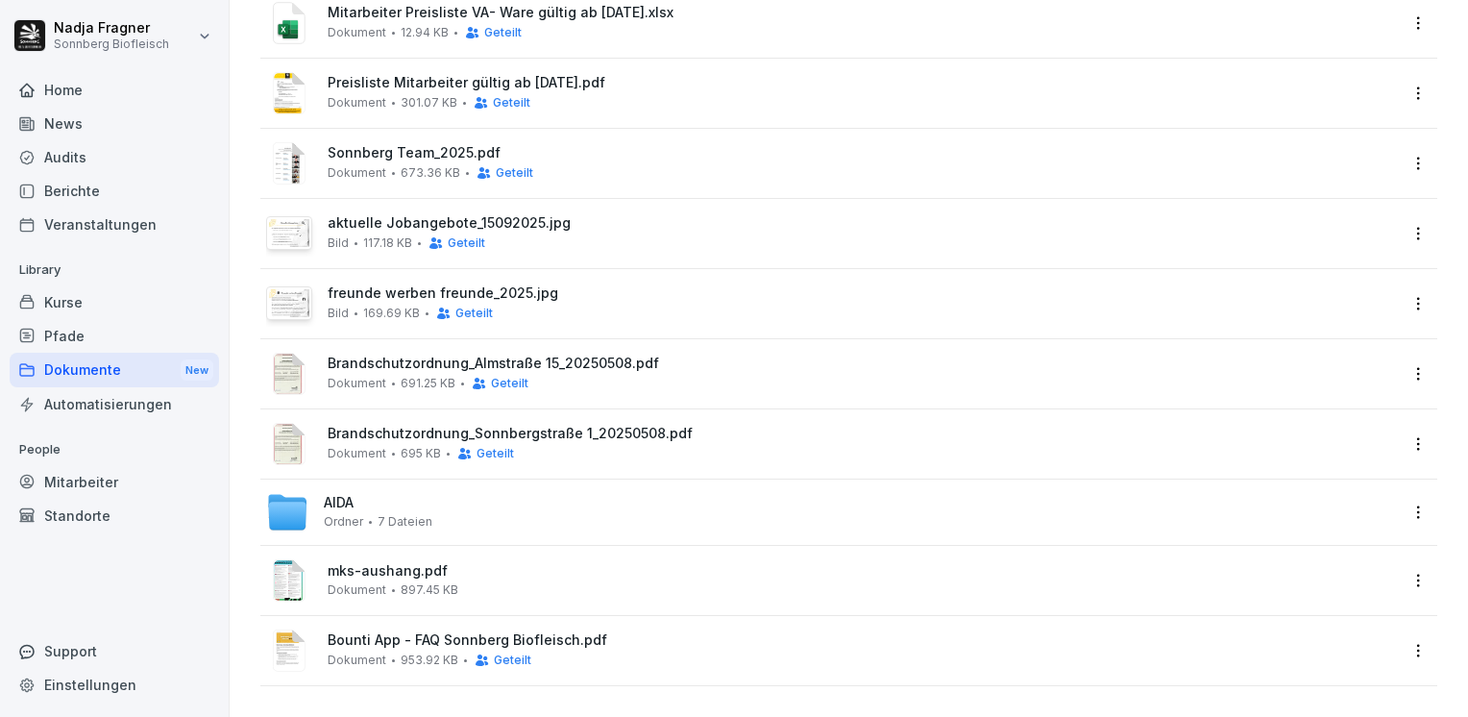
scroll to position [0, 0]
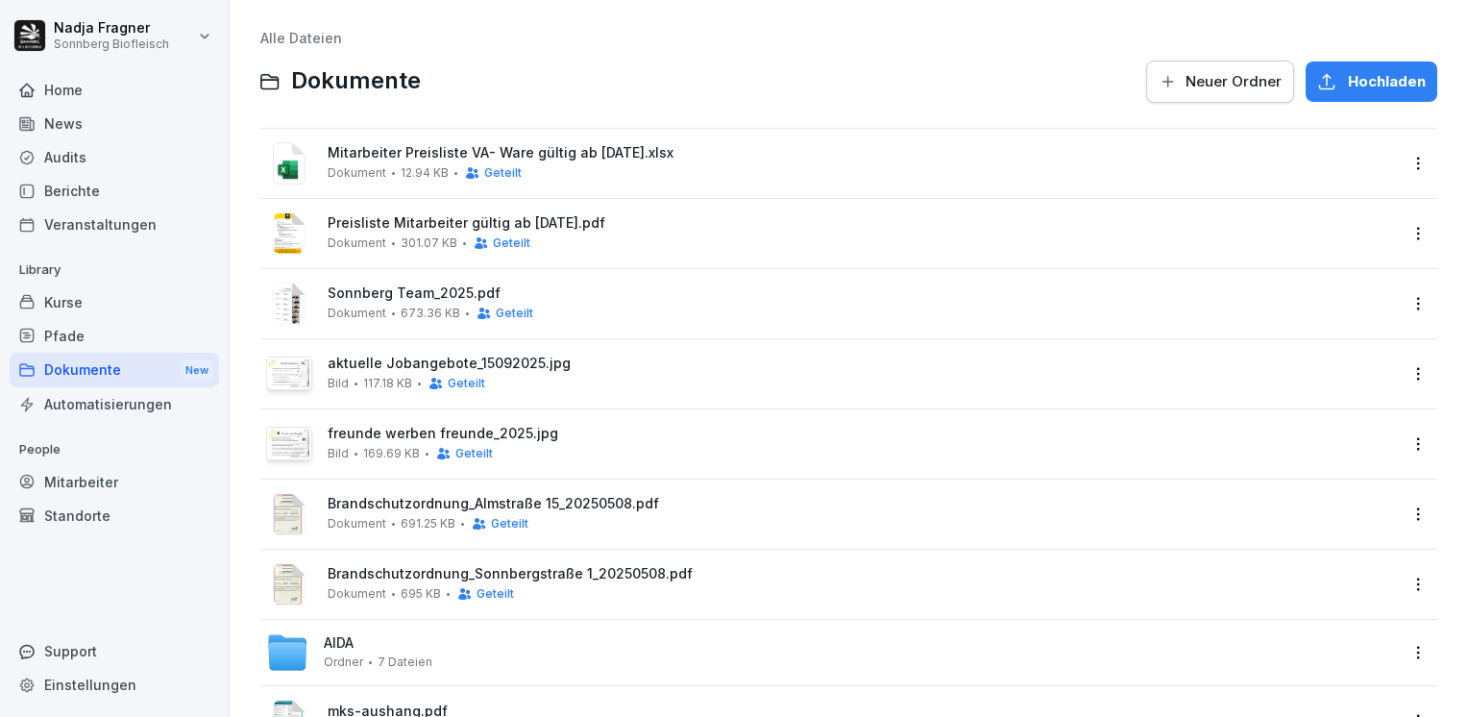
click at [62, 87] on div "Home" at bounding box center [115, 90] width 210 height 34
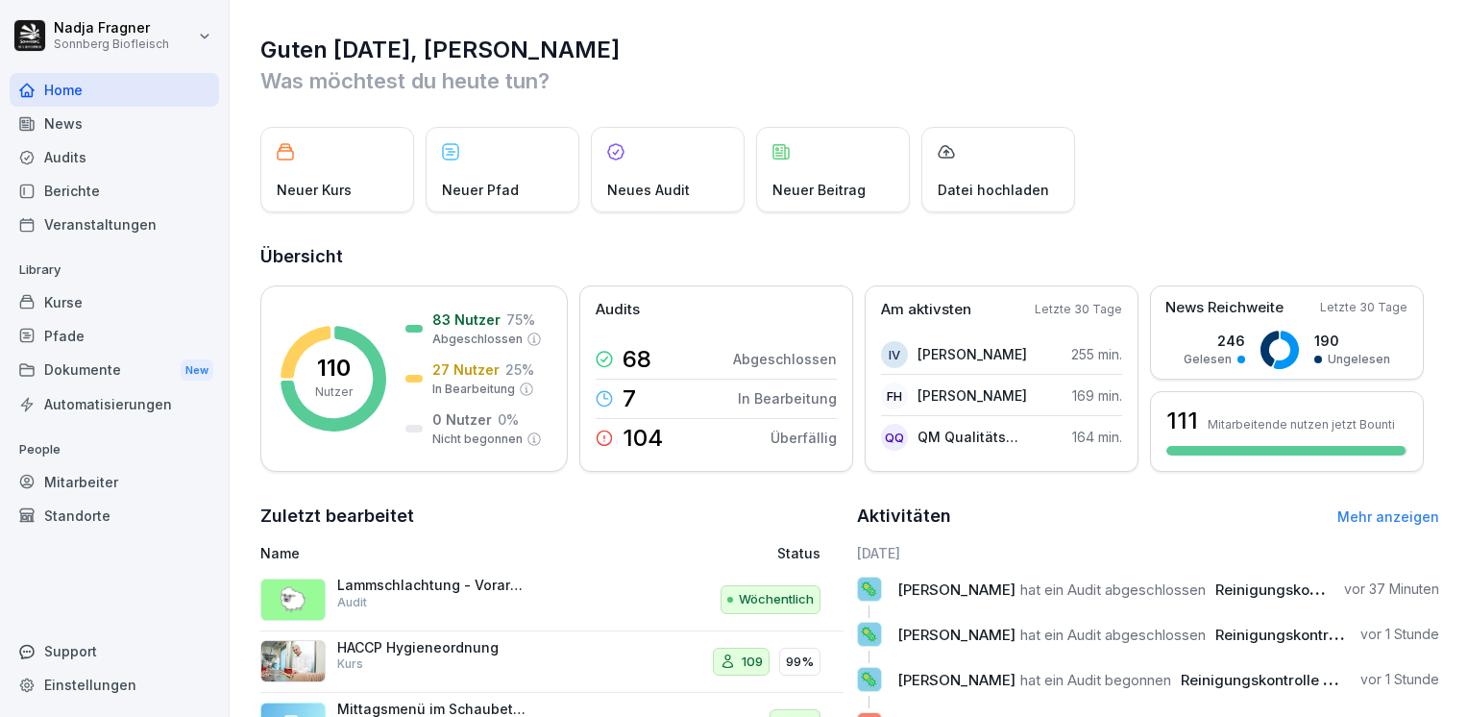
scroll to position [271, 0]
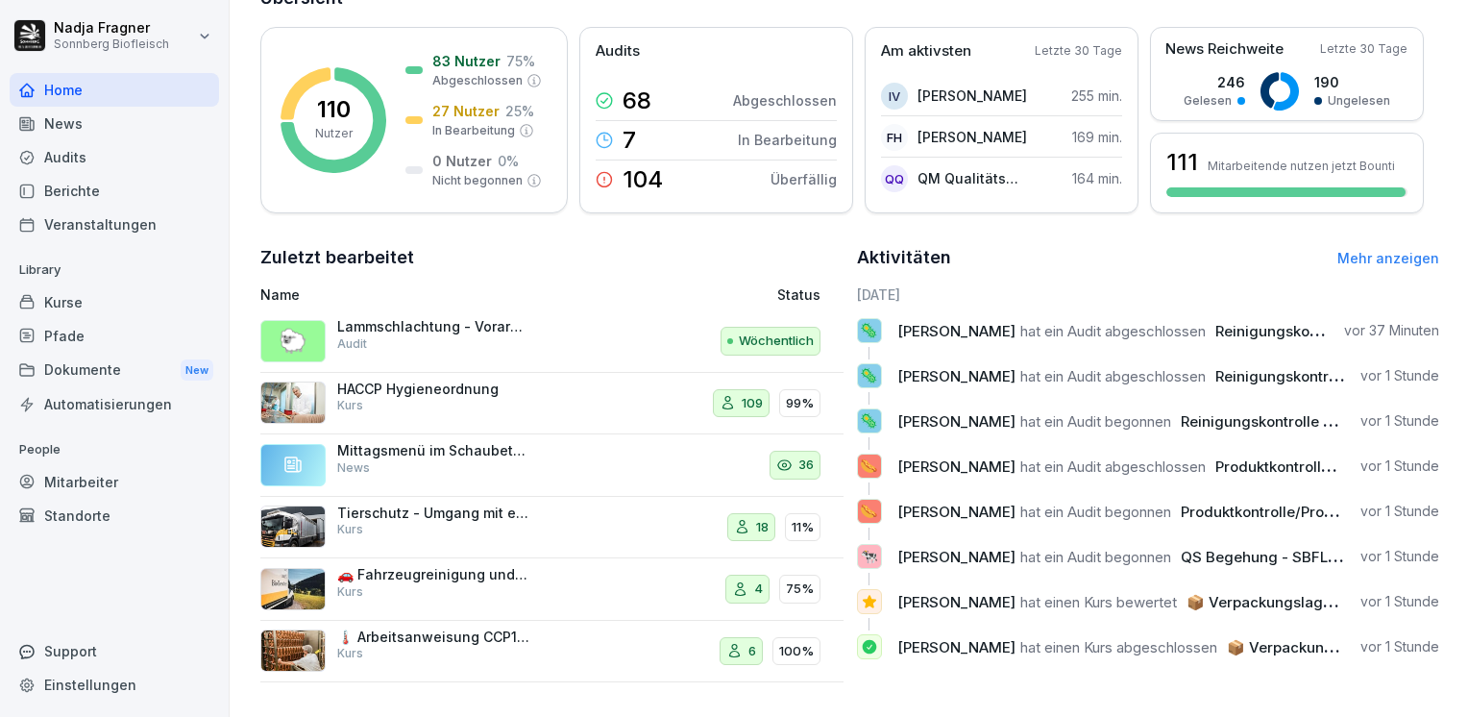
click at [1360, 250] on link "Mehr anzeigen" at bounding box center [1389, 258] width 102 height 16
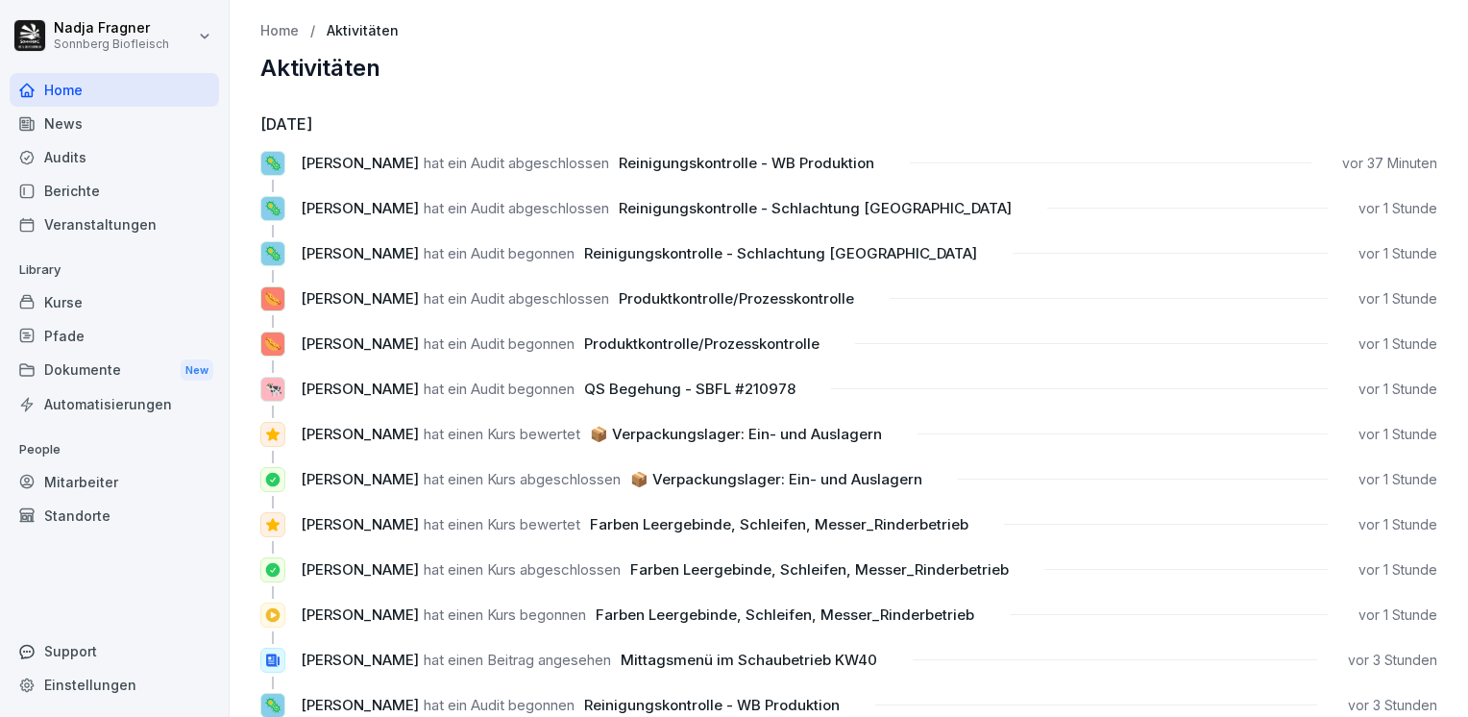
click at [102, 83] on div "Home" at bounding box center [115, 90] width 210 height 34
